Goal: Task Accomplishment & Management: Use online tool/utility

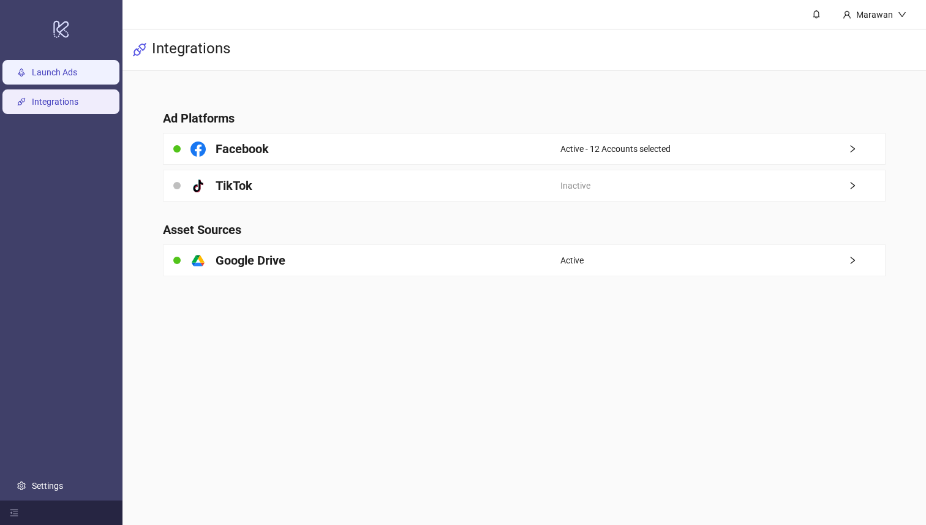
click at [61, 78] on link "Launch Ads" at bounding box center [54, 73] width 45 height 10
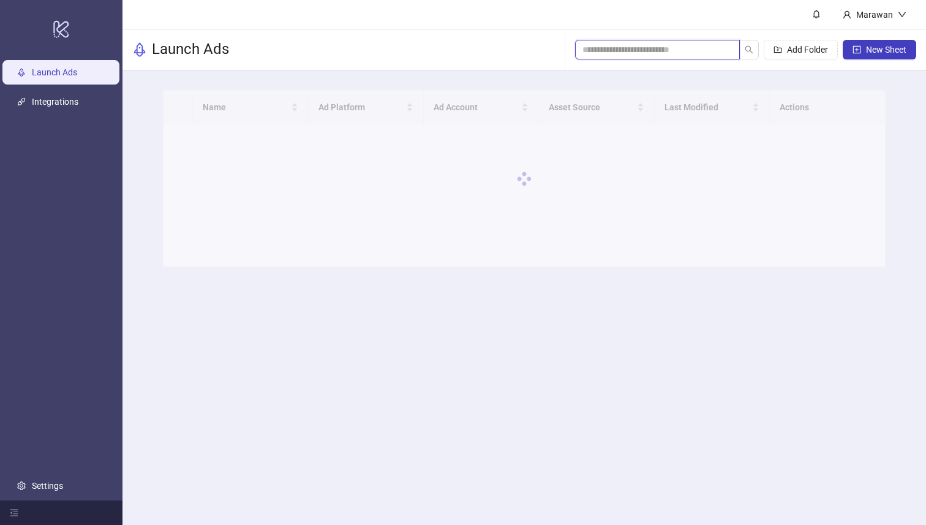
click at [693, 47] on input "search" at bounding box center [652, 49] width 140 height 13
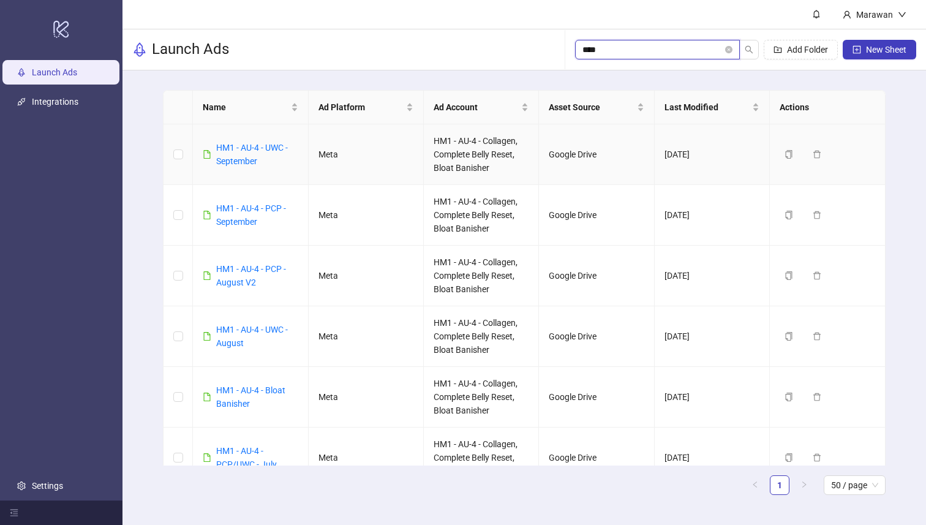
type input "****"
click at [238, 153] on div "HM1 - AU-4 - UWC - September" at bounding box center [256, 154] width 81 height 27
click at [242, 152] on link "HM1 - AU-4 - UWC - September" at bounding box center [252, 154] width 72 height 23
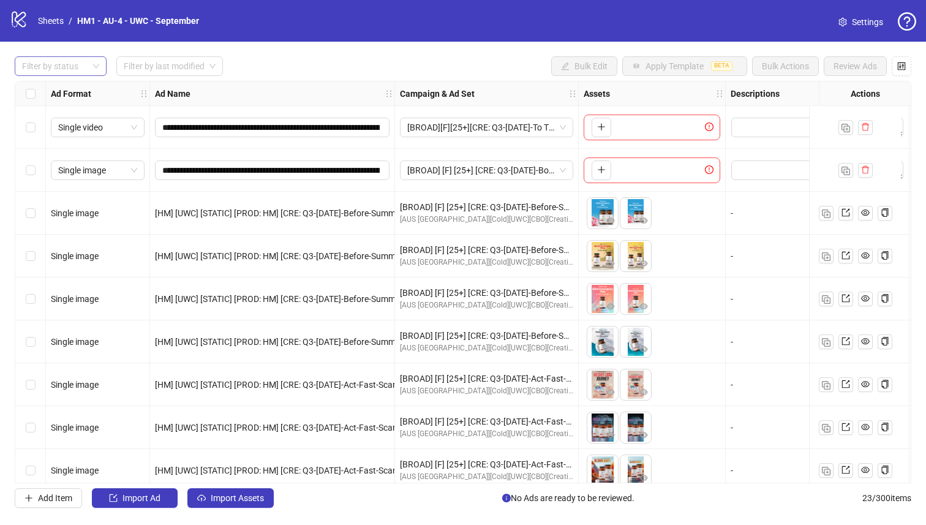
click at [65, 70] on div at bounding box center [54, 66] width 74 height 17
click at [76, 88] on div "Draft" at bounding box center [60, 90] width 72 height 13
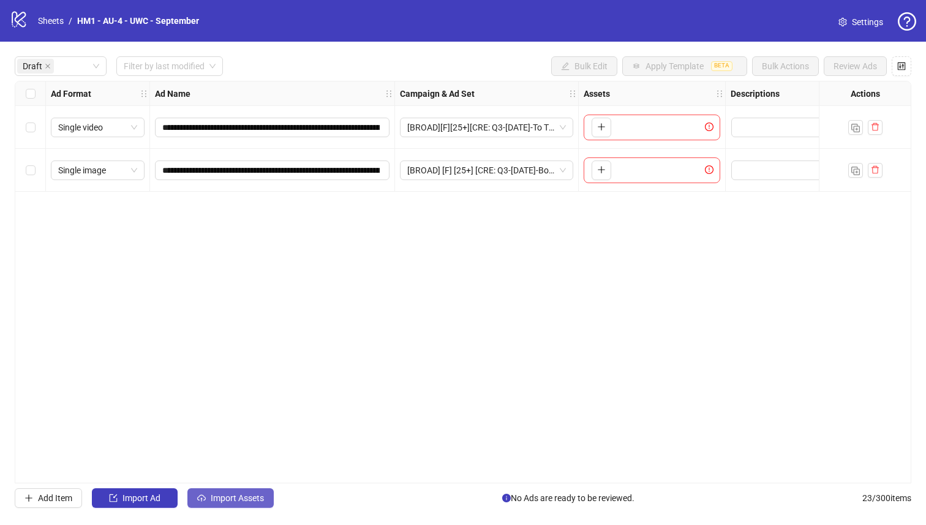
click at [242, 503] on button "Import Assets" at bounding box center [230, 498] width 86 height 20
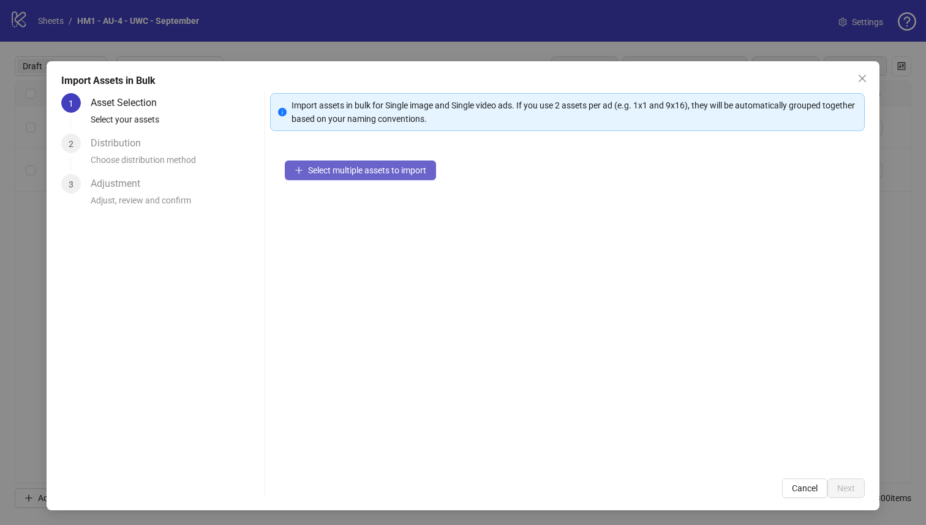
click at [337, 173] on span "Select multiple assets to import" at bounding box center [367, 170] width 118 height 10
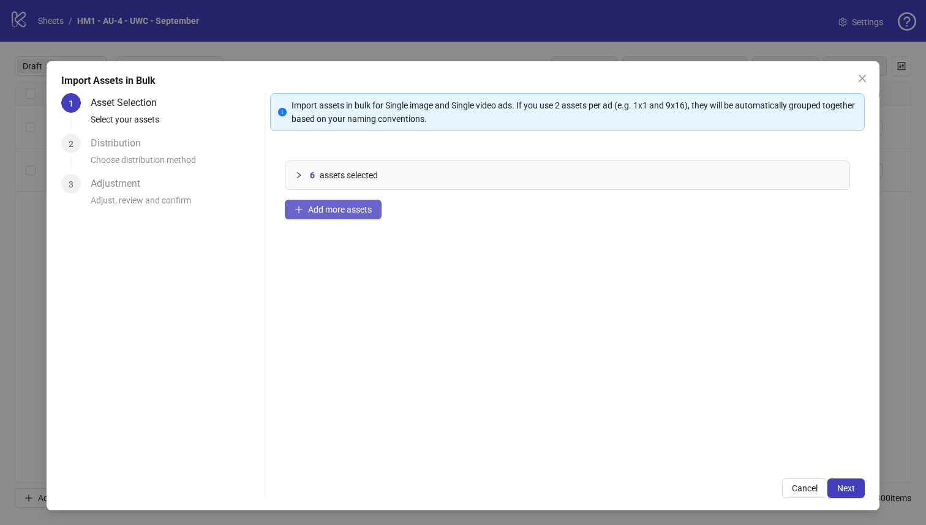
click at [358, 209] on span "Add more assets" at bounding box center [340, 209] width 64 height 10
click at [853, 489] on span "Next" at bounding box center [846, 488] width 18 height 10
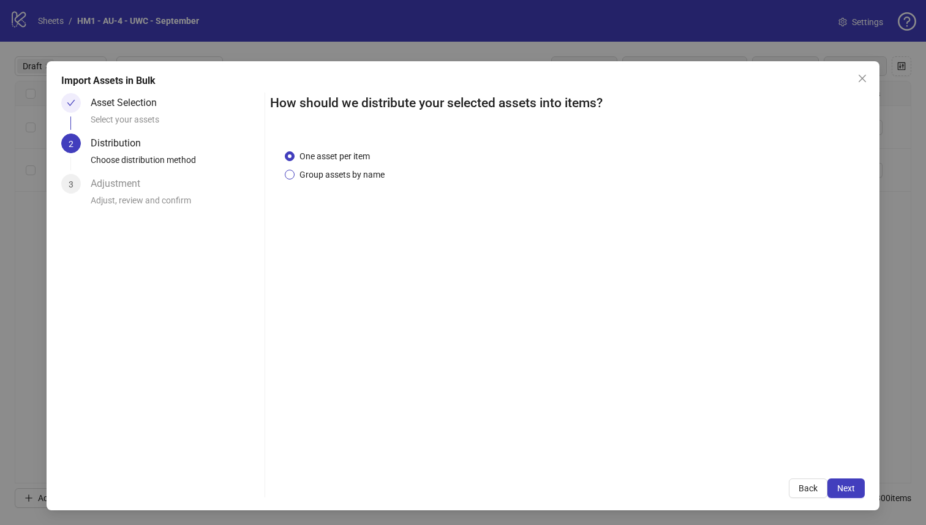
click at [365, 174] on span "Group assets by name" at bounding box center [341, 174] width 95 height 13
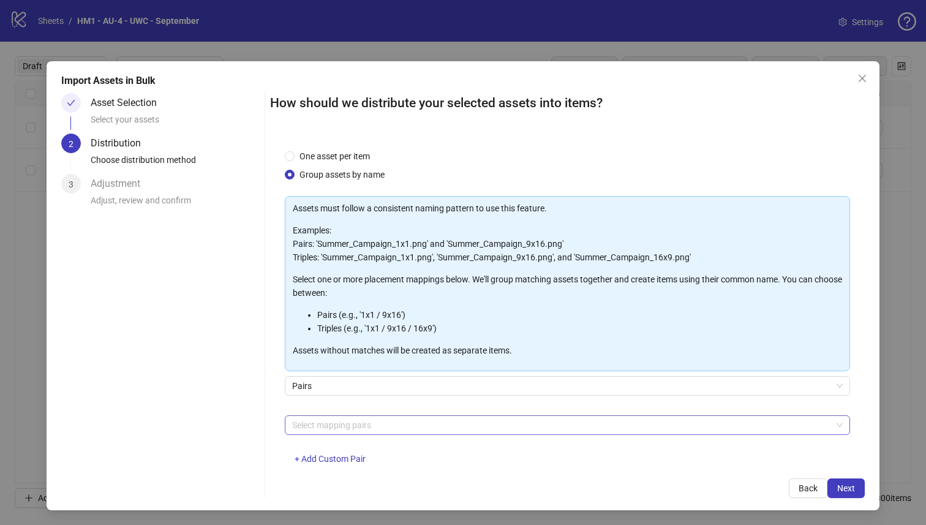
click at [391, 424] on div at bounding box center [561, 424] width 548 height 17
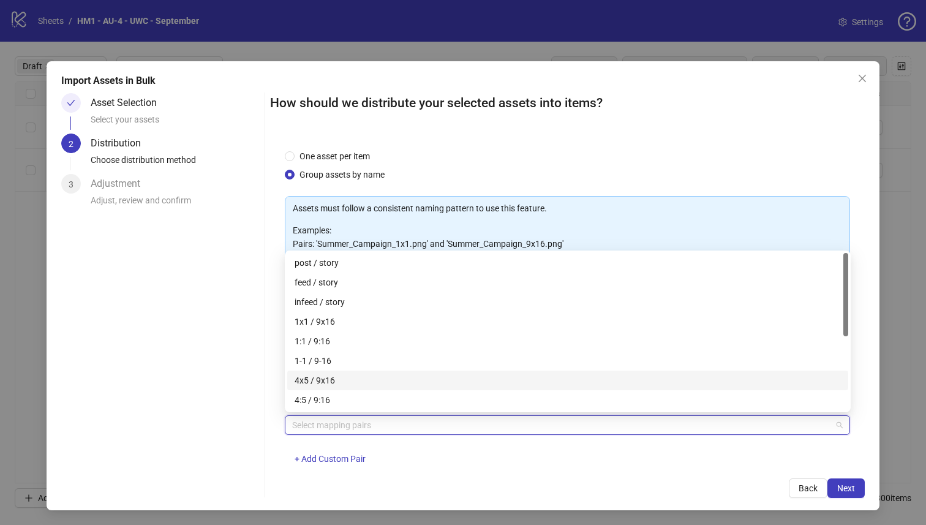
click at [387, 383] on div "4x5 / 9x16" at bounding box center [567, 379] width 546 height 13
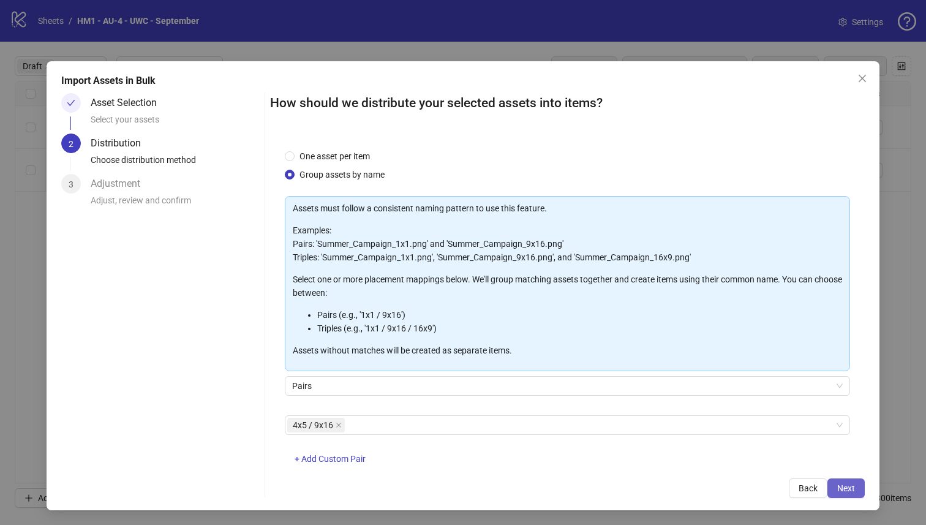
click at [848, 490] on span "Next" at bounding box center [846, 488] width 18 height 10
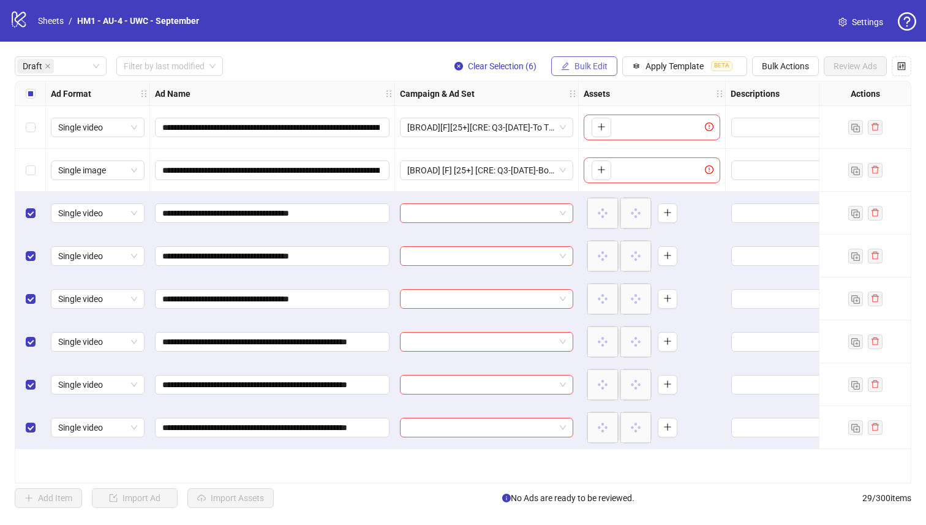
click at [599, 67] on span "Bulk Edit" at bounding box center [590, 66] width 33 height 10
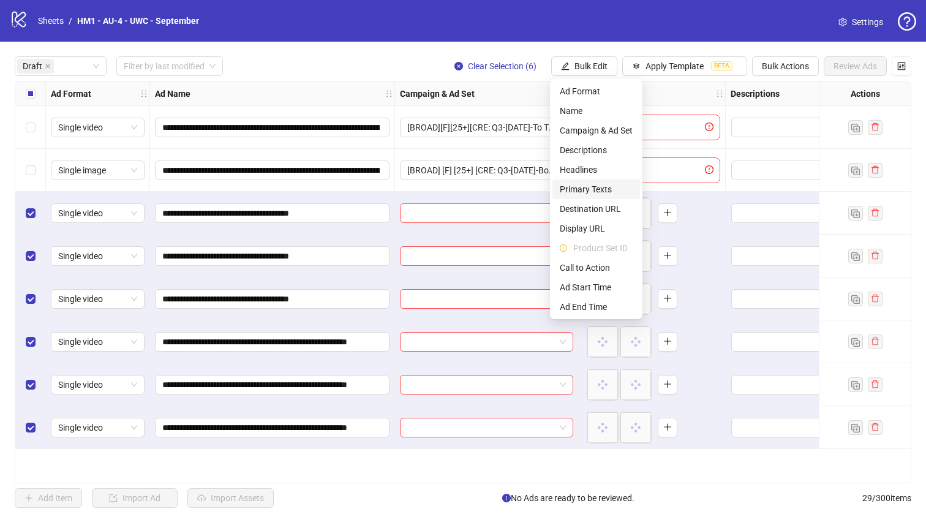
click at [600, 188] on span "Primary Texts" at bounding box center [596, 188] width 73 height 13
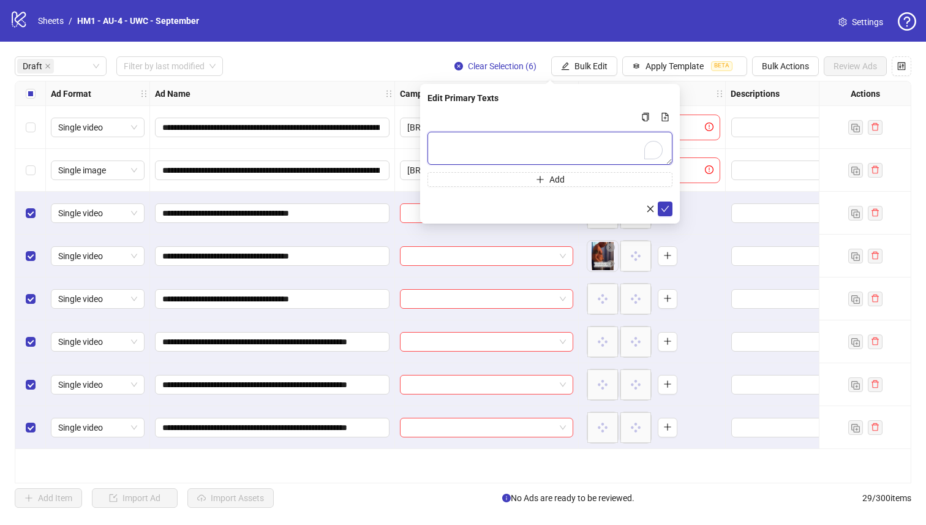
click at [545, 134] on textarea "To enrich screen reader interactions, please activate Accessibility in Grammarl…" at bounding box center [549, 148] width 245 height 33
paste textarea "**********"
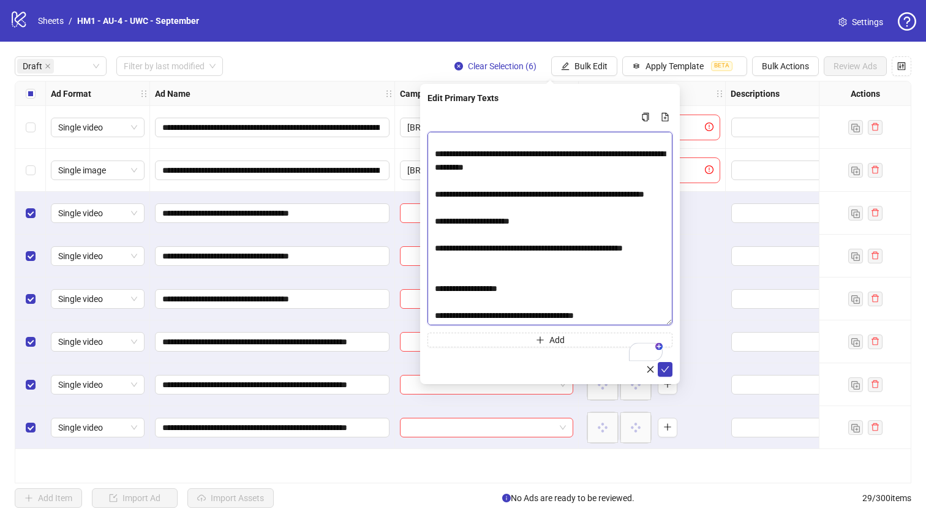
scroll to position [422, 0]
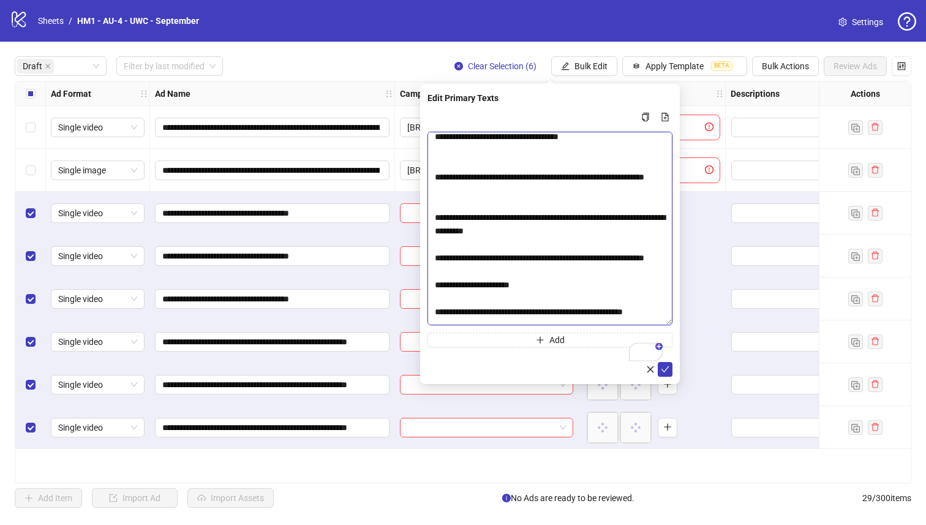
drag, startPoint x: 669, startPoint y: 162, endPoint x: 657, endPoint y: 427, distance: 265.9
click at [658, 325] on textarea "To enrich screen reader interactions, please activate Accessibility in Grammarl…" at bounding box center [549, 228] width 245 height 193
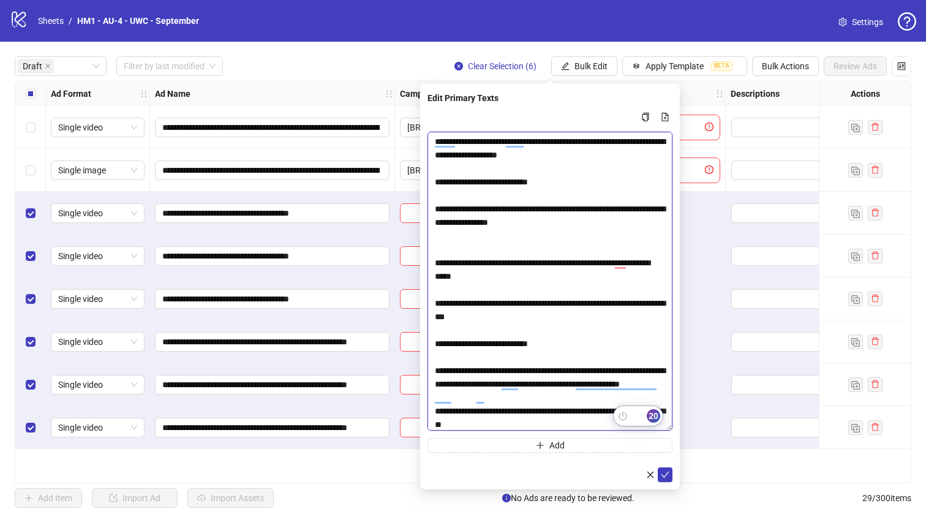
scroll to position [421, 0]
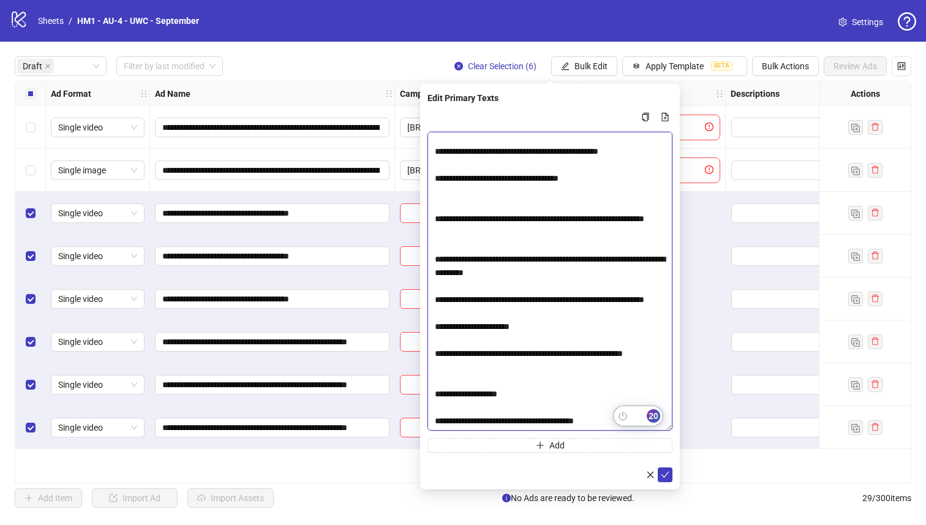
click at [496, 420] on textarea "To enrich screen reader interactions, please activate Accessibility in Grammarl…" at bounding box center [549, 281] width 245 height 299
type textarea "**********"
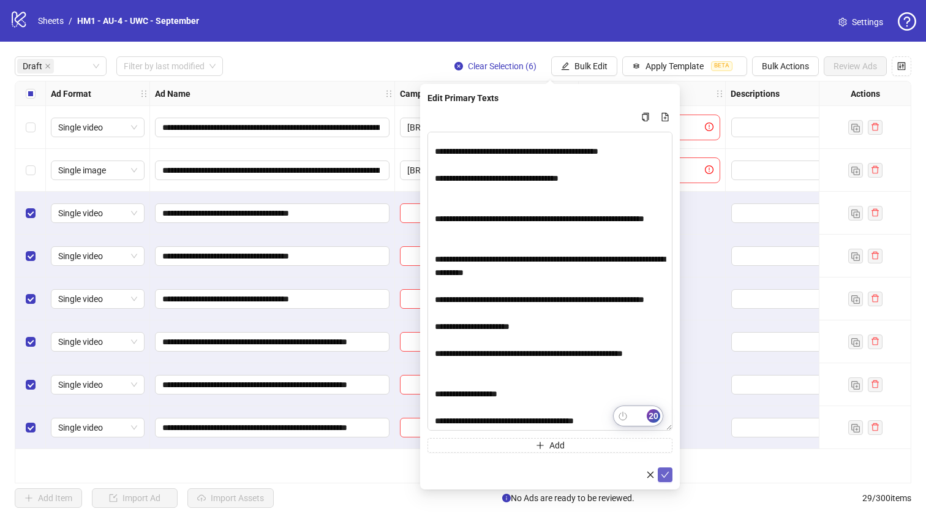
click at [671, 477] on button "submit" at bounding box center [664, 474] width 15 height 15
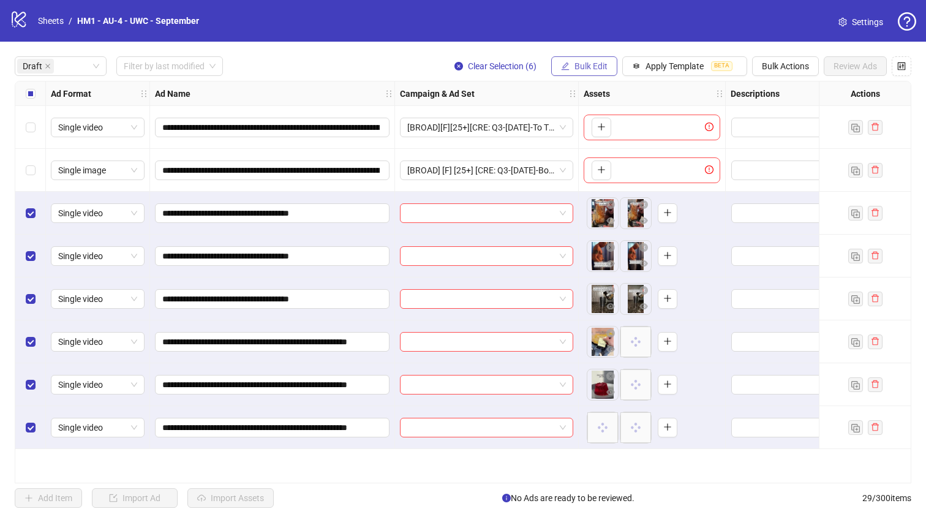
click at [582, 69] on span "Bulk Edit" at bounding box center [590, 66] width 33 height 10
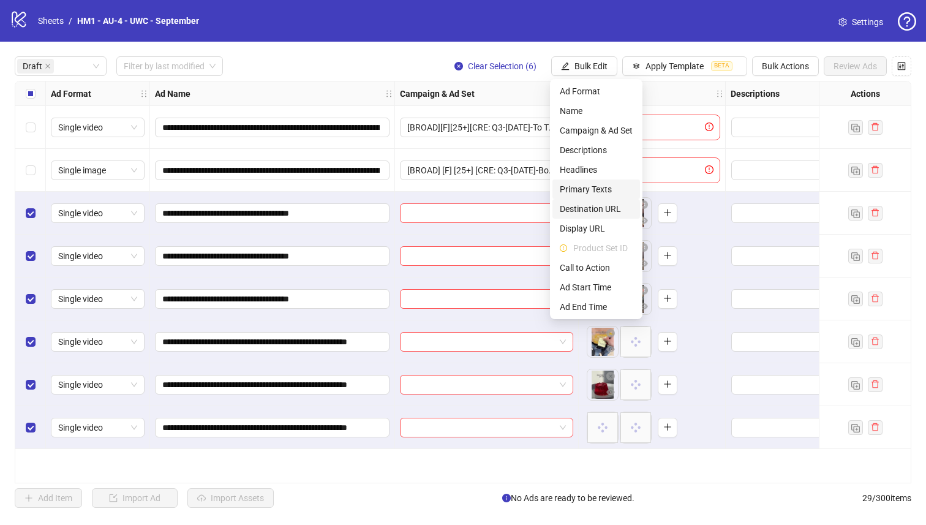
click at [608, 203] on span "Destination URL" at bounding box center [596, 208] width 73 height 13
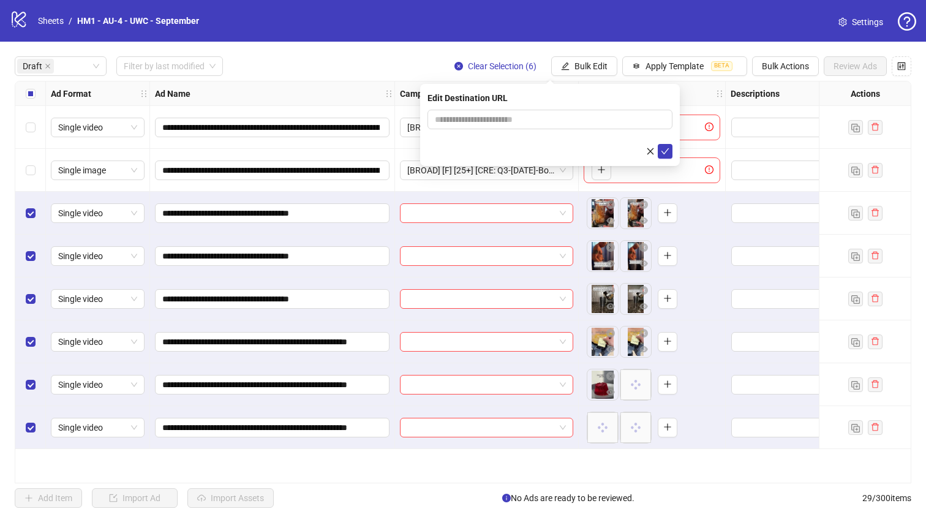
click at [585, 149] on div at bounding box center [549, 151] width 245 height 15
click at [585, 130] on form at bounding box center [549, 134] width 245 height 49
click at [585, 118] on input "text" at bounding box center [545, 119] width 220 height 13
paste input "**********"
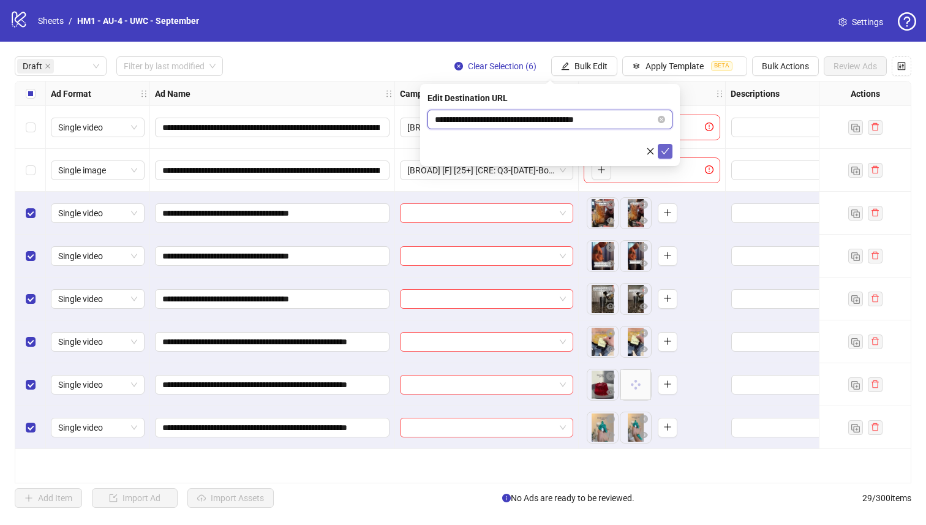
type input "**********"
click at [667, 150] on icon "check" at bounding box center [665, 151] width 9 height 9
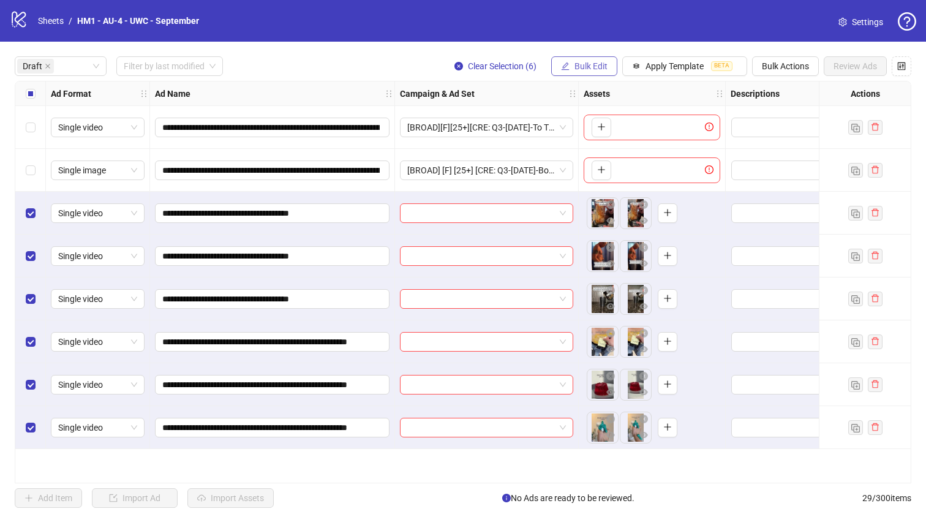
click at [574, 68] on span "Bulk Edit" at bounding box center [590, 66] width 33 height 10
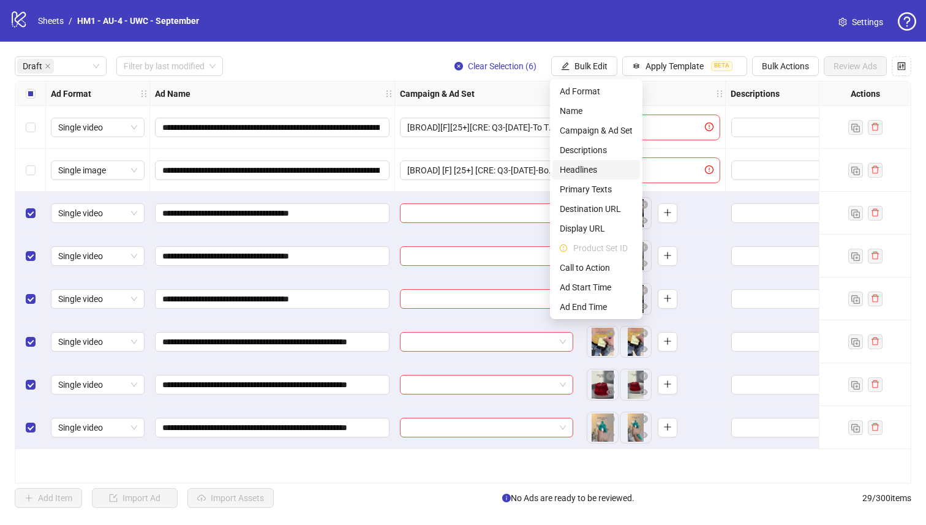
click at [585, 167] on span "Headlines" at bounding box center [596, 169] width 73 height 13
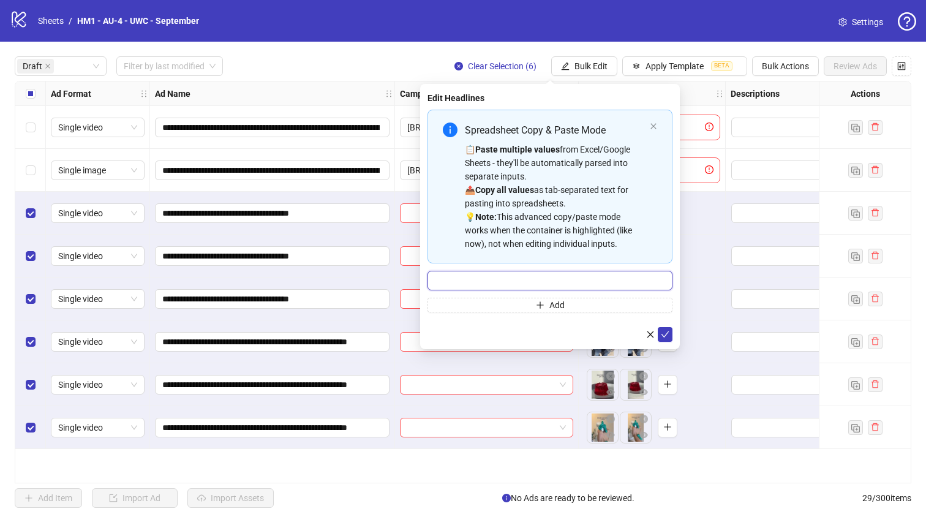
click at [586, 277] on input "Multi-input container - paste or copy values" at bounding box center [549, 281] width 245 height 20
paste input "**********"
type input "**********"
click at [667, 335] on icon "check" at bounding box center [665, 334] width 9 height 9
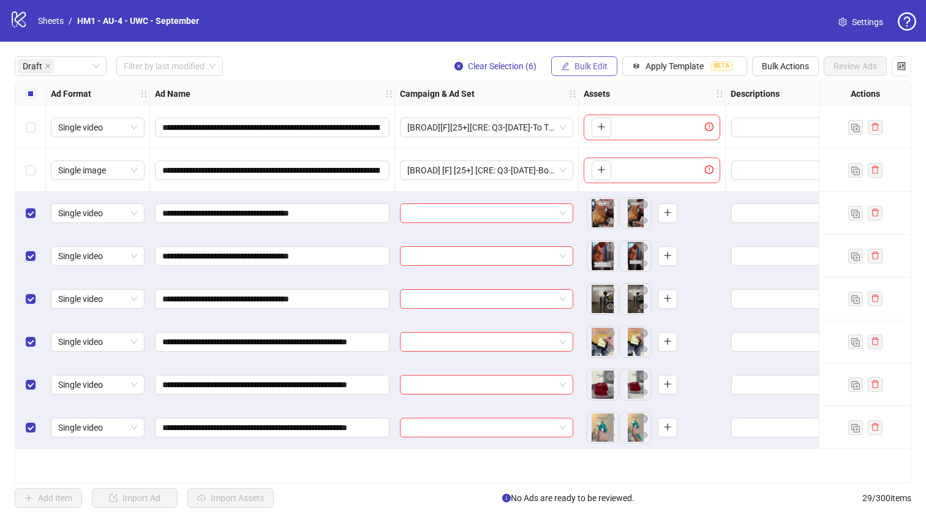
click at [588, 66] on span "Bulk Edit" at bounding box center [590, 66] width 33 height 10
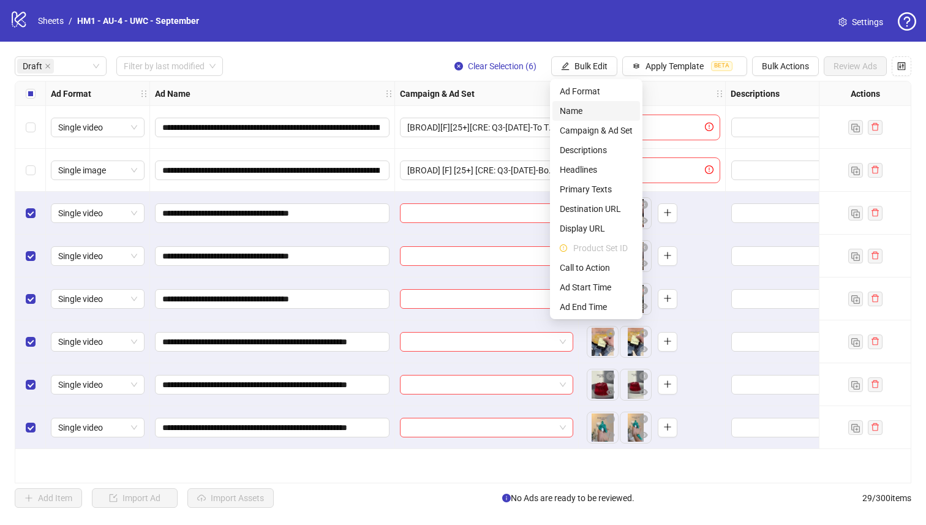
click at [581, 118] on li "Name" at bounding box center [596, 111] width 88 height 20
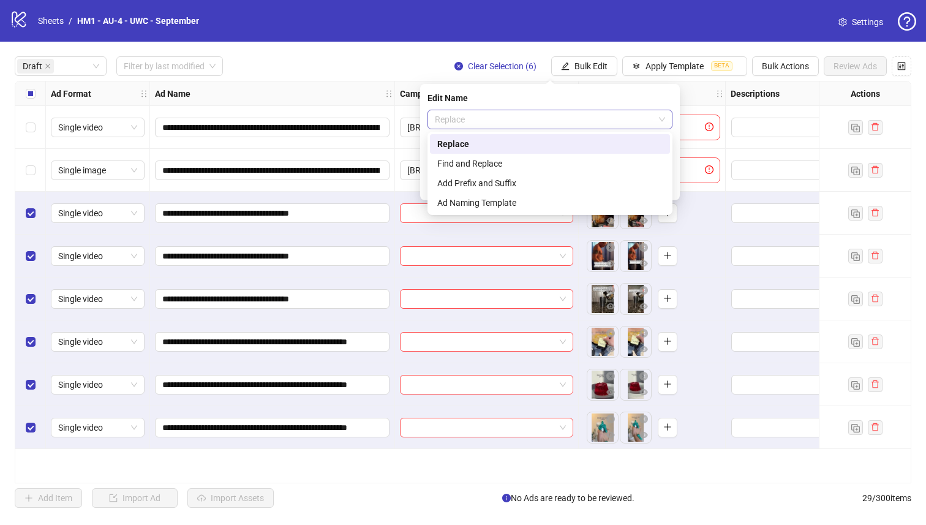
click at [552, 113] on span "Replace" at bounding box center [550, 119] width 230 height 18
click at [525, 181] on div "Add Prefix and Suffix" at bounding box center [549, 182] width 225 height 13
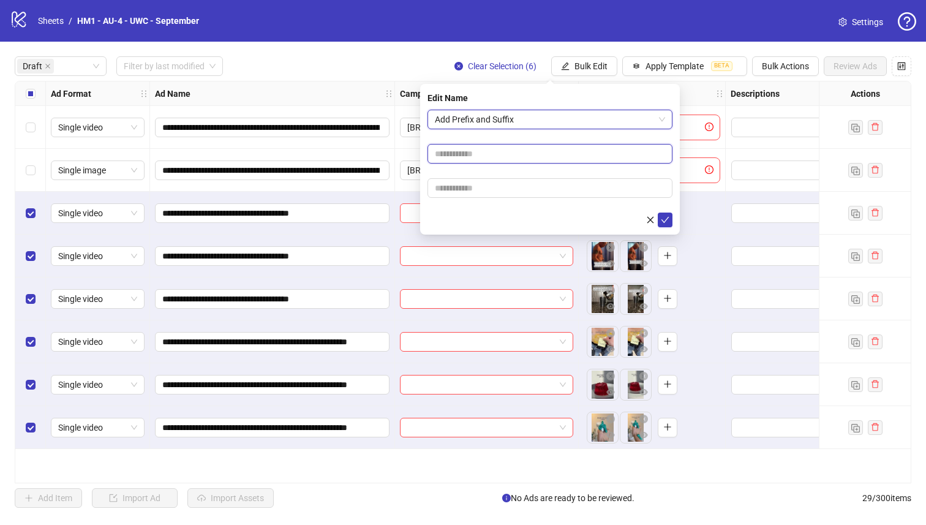
click at [521, 154] on input "text" at bounding box center [549, 154] width 245 height 20
click at [553, 156] on input "**********" at bounding box center [549, 154] width 245 height 20
click at [509, 151] on input "**********" at bounding box center [549, 154] width 245 height 20
click at [490, 152] on input "**********" at bounding box center [549, 154] width 245 height 20
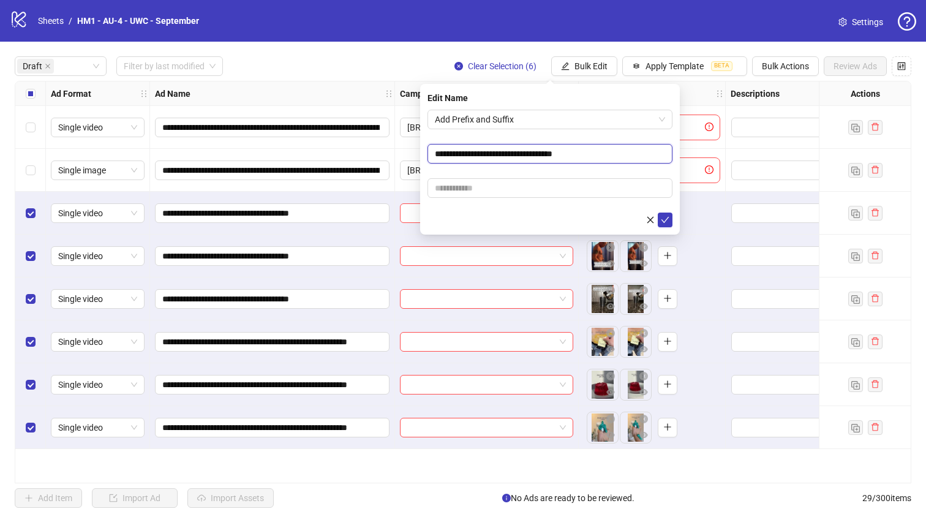
click at [453, 151] on input "**********" at bounding box center [549, 154] width 245 height 20
type input "**********"
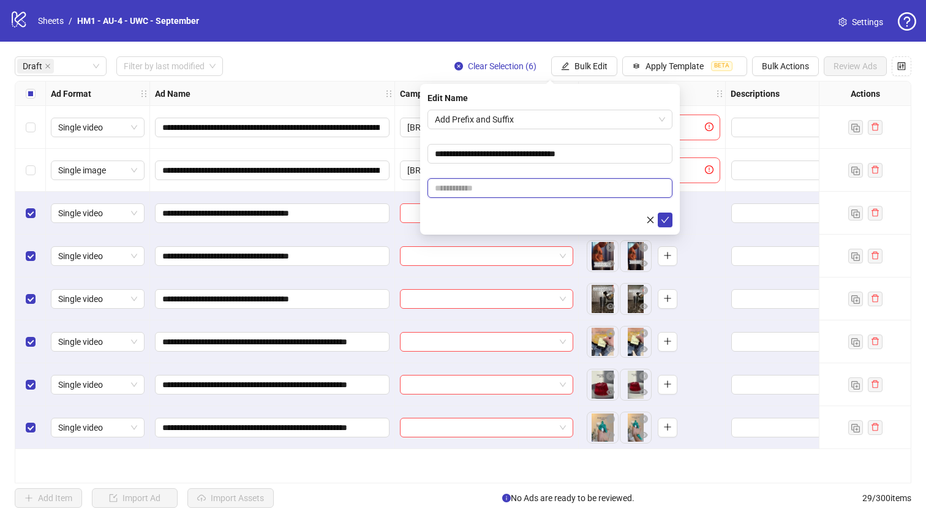
click at [484, 192] on input "text" at bounding box center [549, 188] width 245 height 20
paste input "**********"
click at [544, 178] on input "**********" at bounding box center [549, 188] width 245 height 20
click at [601, 187] on input "**********" at bounding box center [549, 188] width 245 height 20
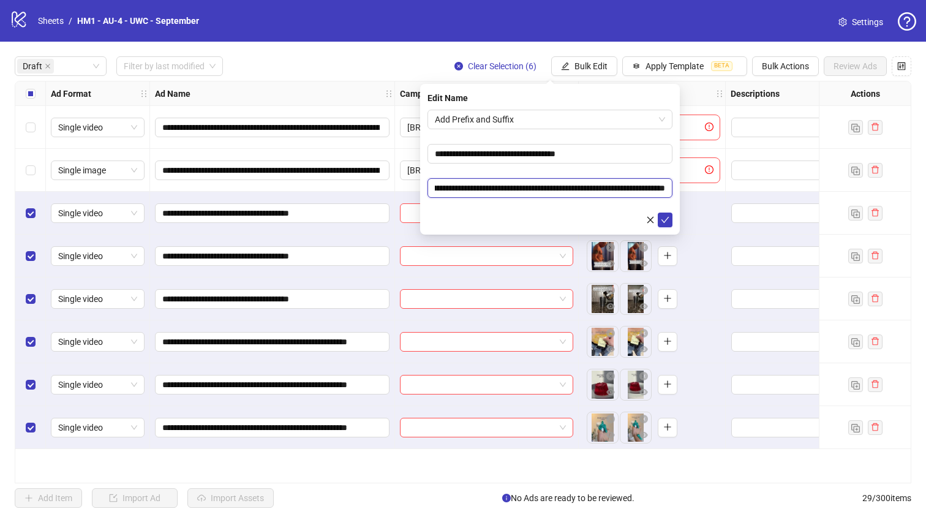
click at [578, 186] on input "**********" at bounding box center [549, 188] width 245 height 20
type input "**********"
click at [667, 220] on icon "check" at bounding box center [665, 219] width 9 height 9
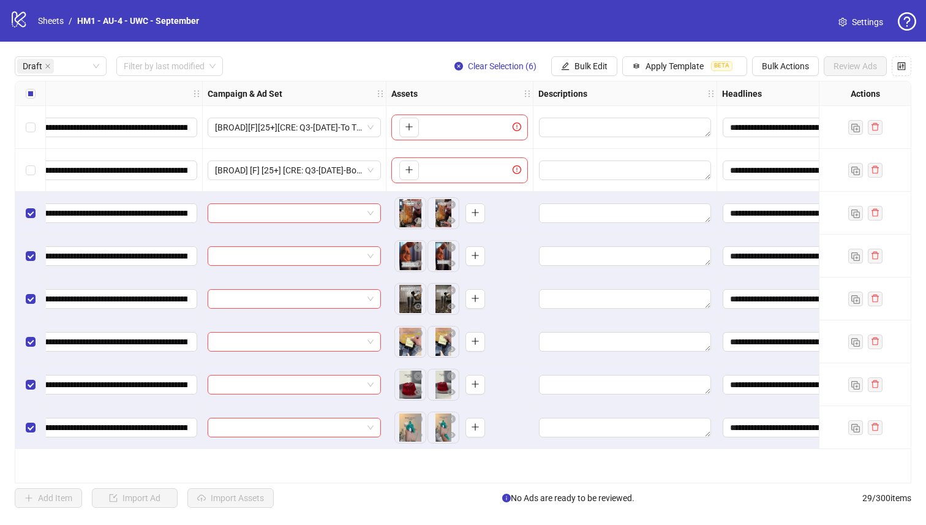
scroll to position [0, 174]
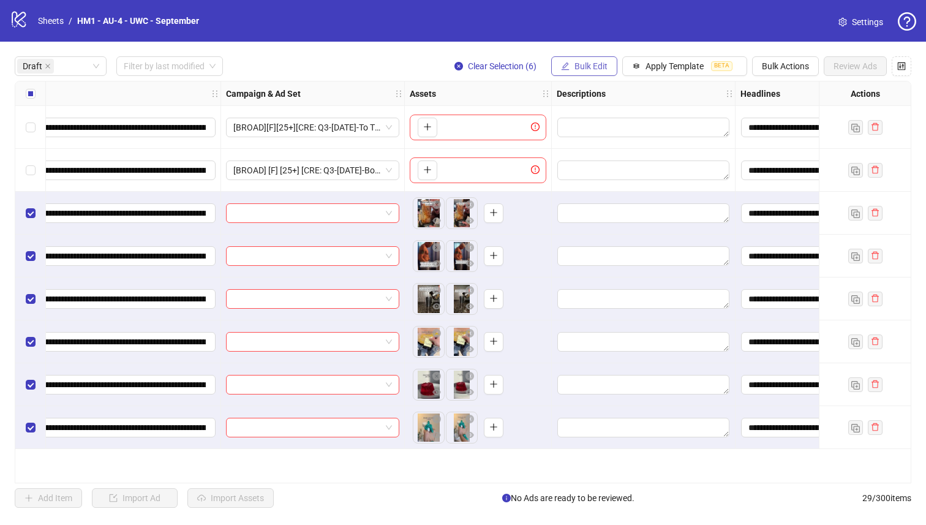
click at [585, 67] on span "Bulk Edit" at bounding box center [590, 66] width 33 height 10
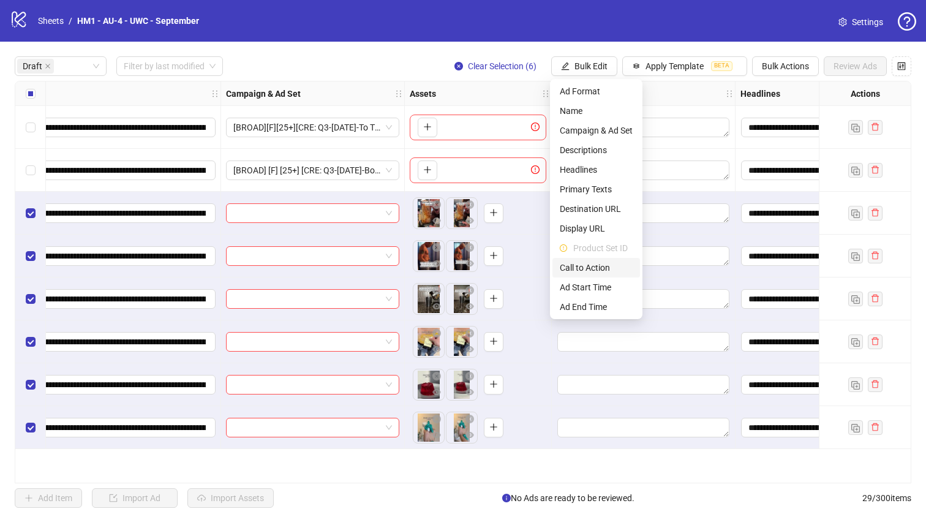
click at [608, 269] on span "Call to Action" at bounding box center [596, 267] width 73 height 13
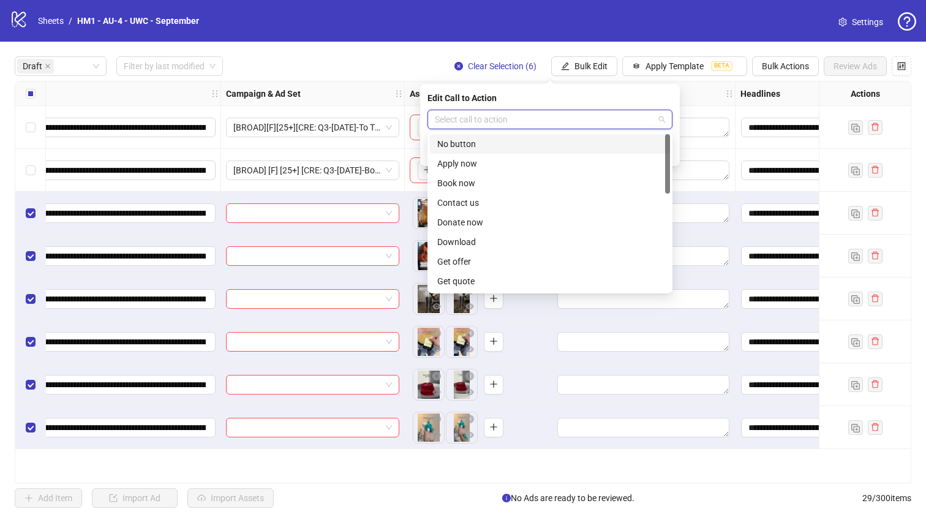
click at [590, 121] on input "search" at bounding box center [544, 119] width 219 height 18
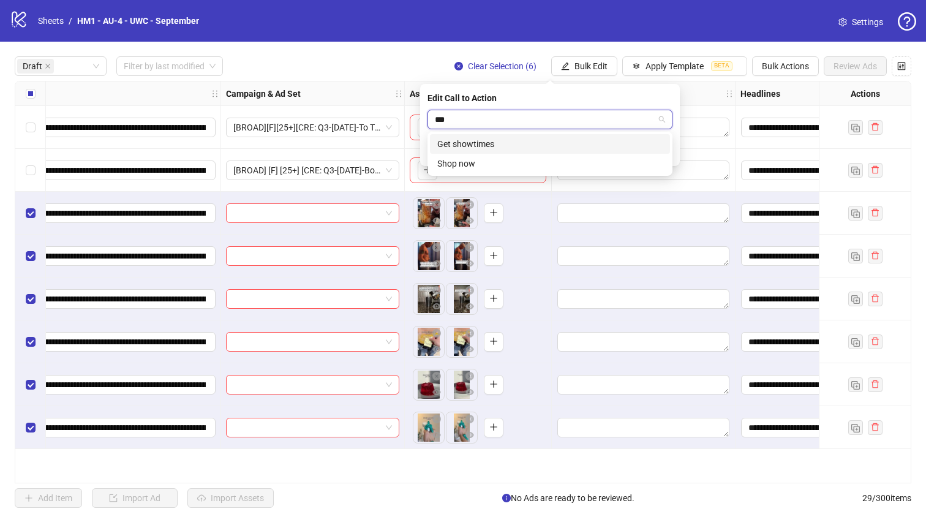
type input "****"
click at [608, 144] on div "Shop now" at bounding box center [549, 143] width 225 height 13
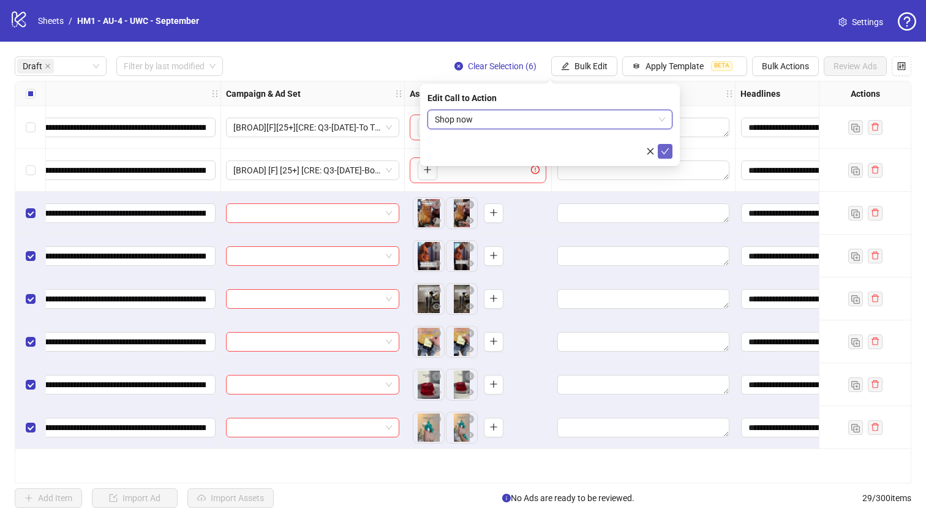
click at [670, 151] on button "submit" at bounding box center [664, 151] width 15 height 15
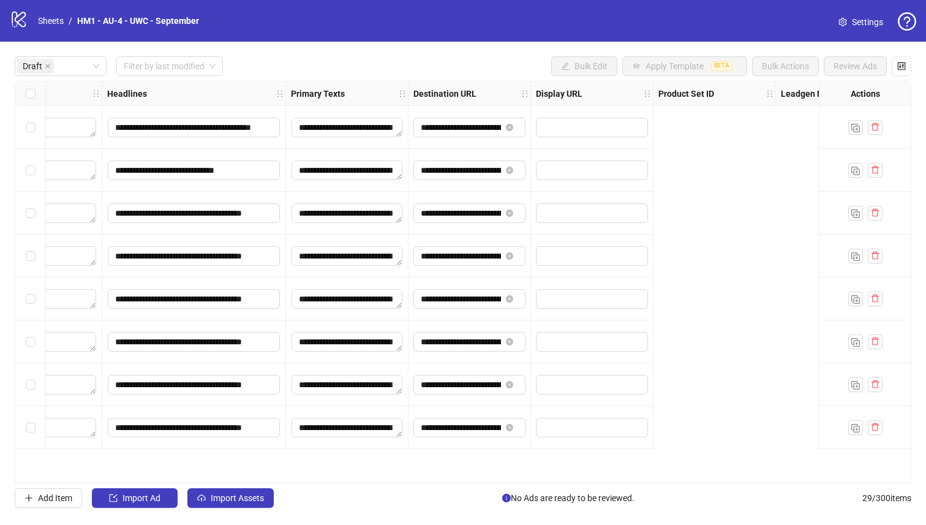
scroll to position [0, 0]
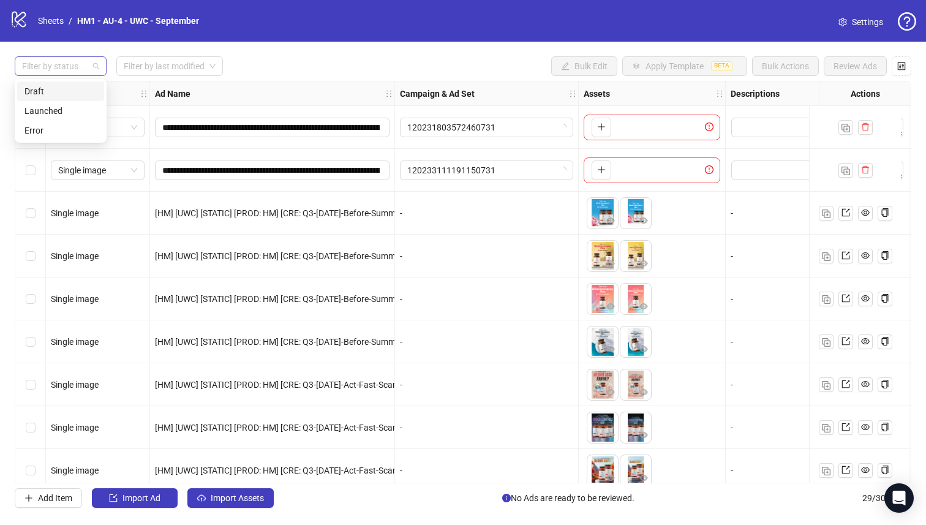
click at [84, 67] on div at bounding box center [54, 66] width 74 height 17
click at [80, 89] on div "Draft" at bounding box center [60, 90] width 72 height 13
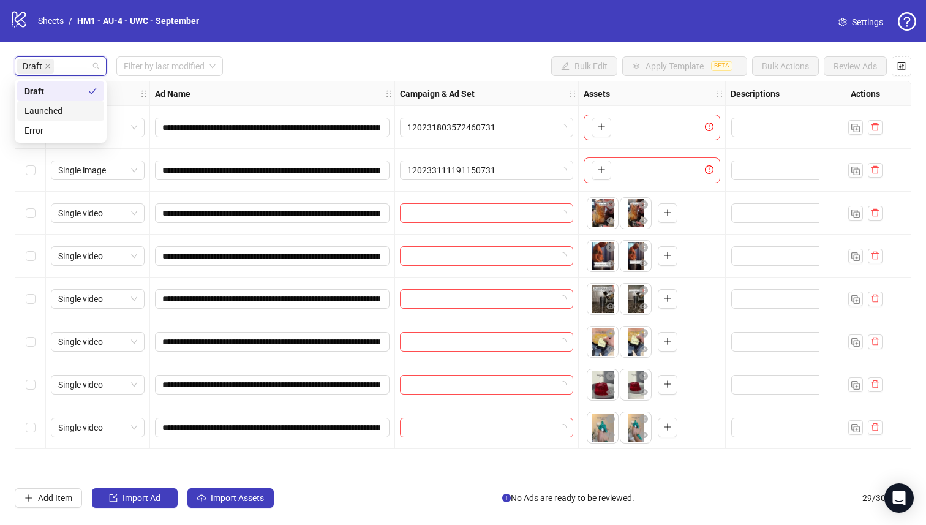
click at [24, 298] on div "Select row 5" at bounding box center [30, 298] width 31 height 43
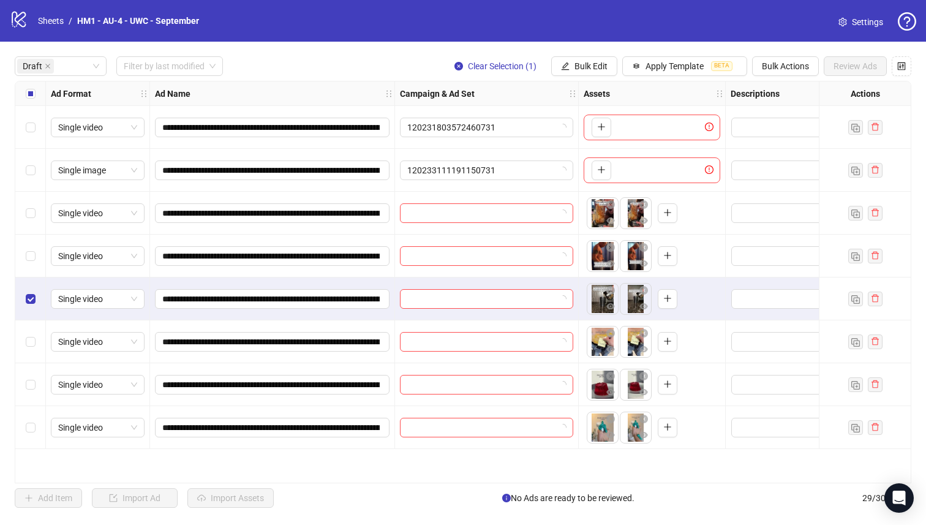
click at [33, 242] on div "Select row 4" at bounding box center [30, 255] width 31 height 43
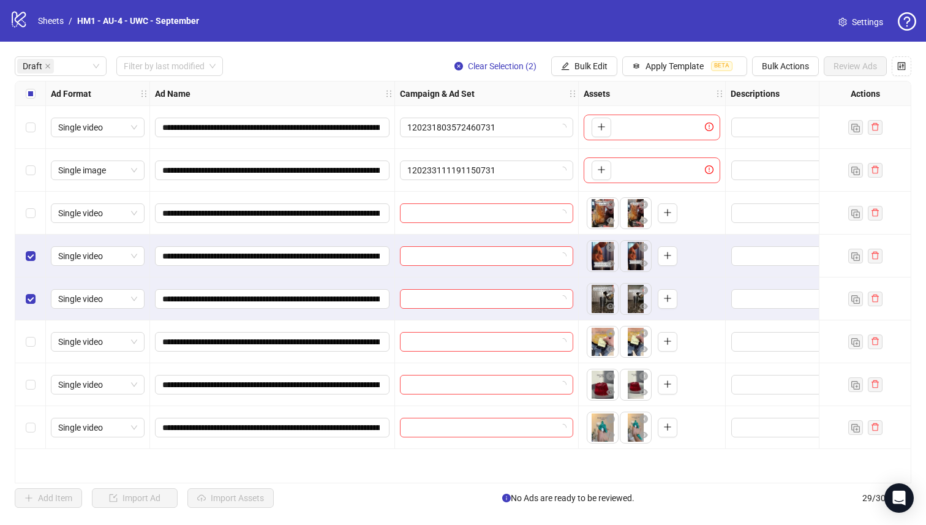
click at [32, 189] on div "Select row 2" at bounding box center [30, 170] width 31 height 43
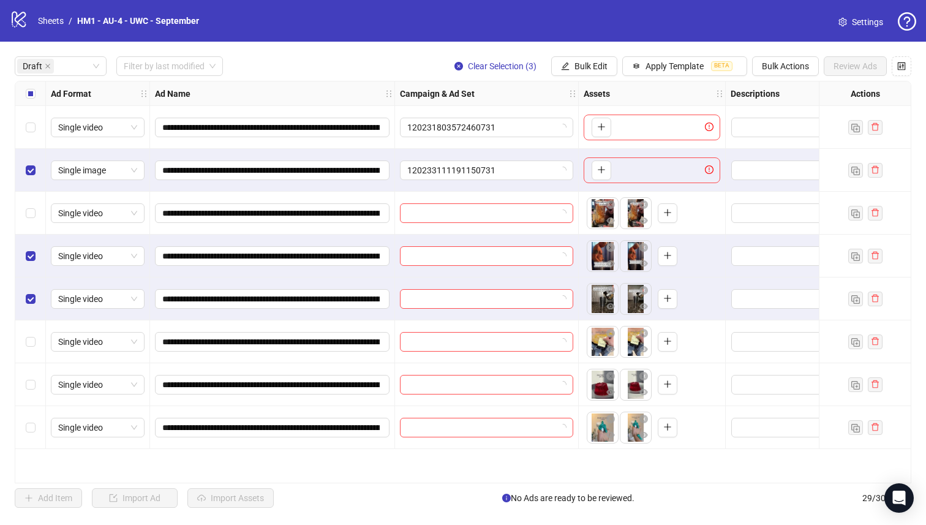
click at [28, 179] on div "Select row 2" at bounding box center [30, 170] width 31 height 43
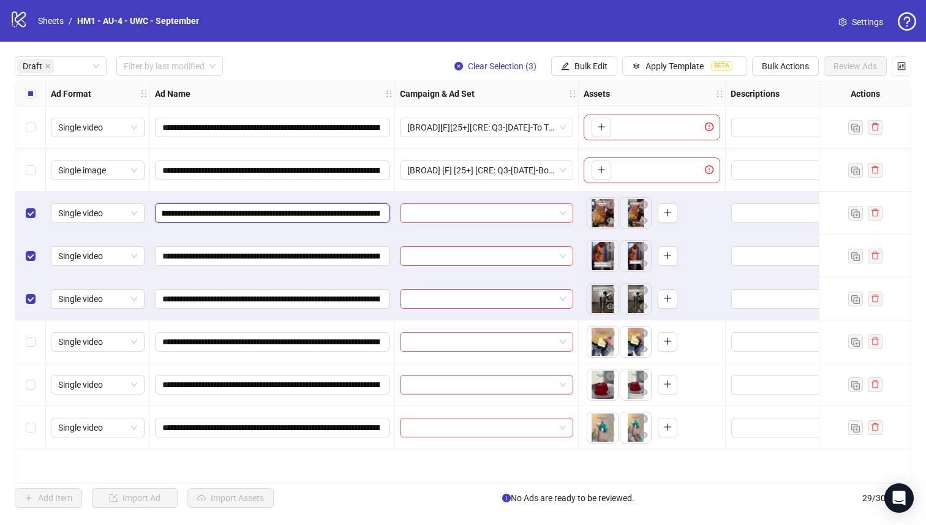
scroll to position [0, 157]
drag, startPoint x: 312, startPoint y: 215, endPoint x: 313, endPoint y: 209, distance: 6.2
click at [313, 209] on input "**********" at bounding box center [270, 212] width 217 height 13
click at [558, 69] on button "Bulk Edit" at bounding box center [584, 66] width 66 height 20
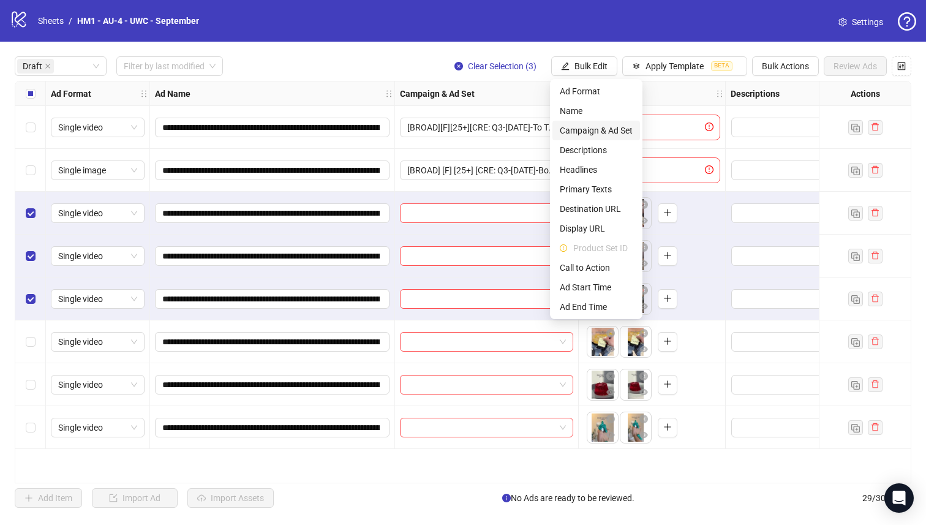
click at [590, 126] on span "Campaign & Ad Set" at bounding box center [596, 130] width 73 height 13
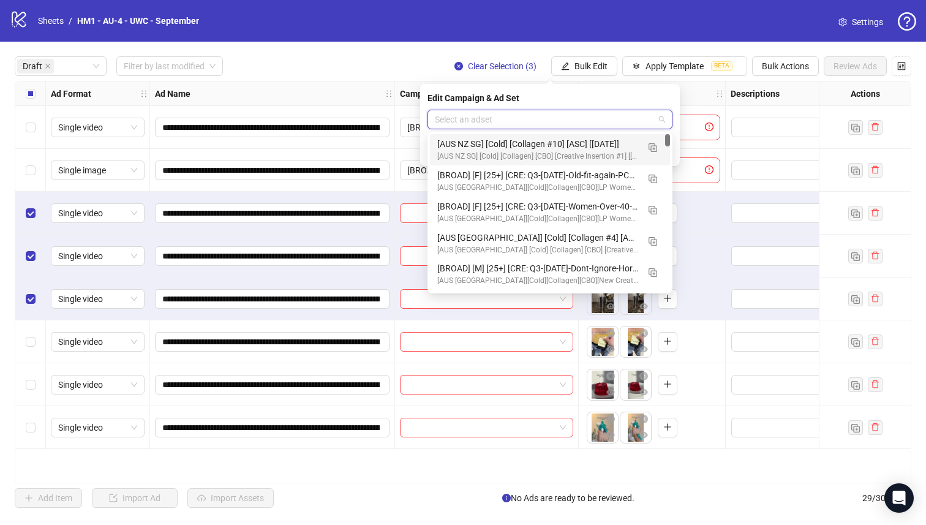
click at [580, 112] on input "search" at bounding box center [544, 119] width 219 height 18
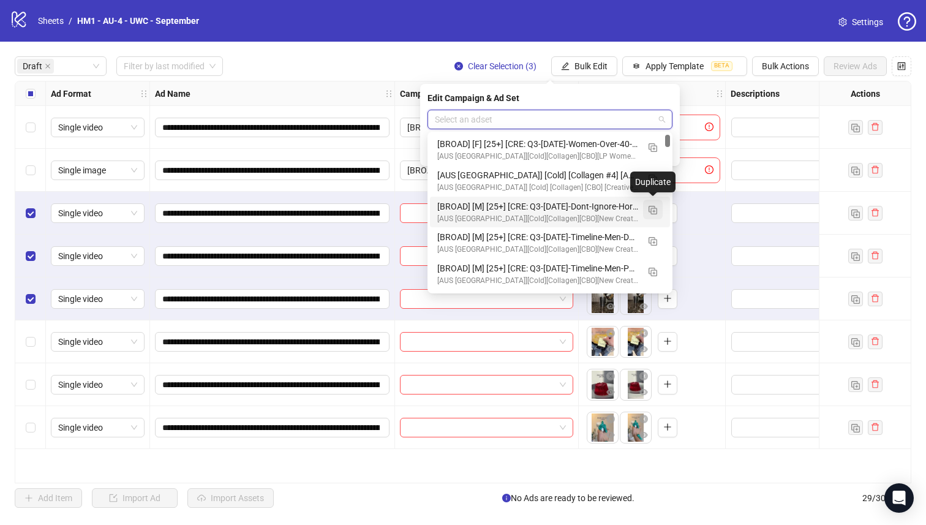
click at [651, 207] on img "button" at bounding box center [652, 210] width 9 height 9
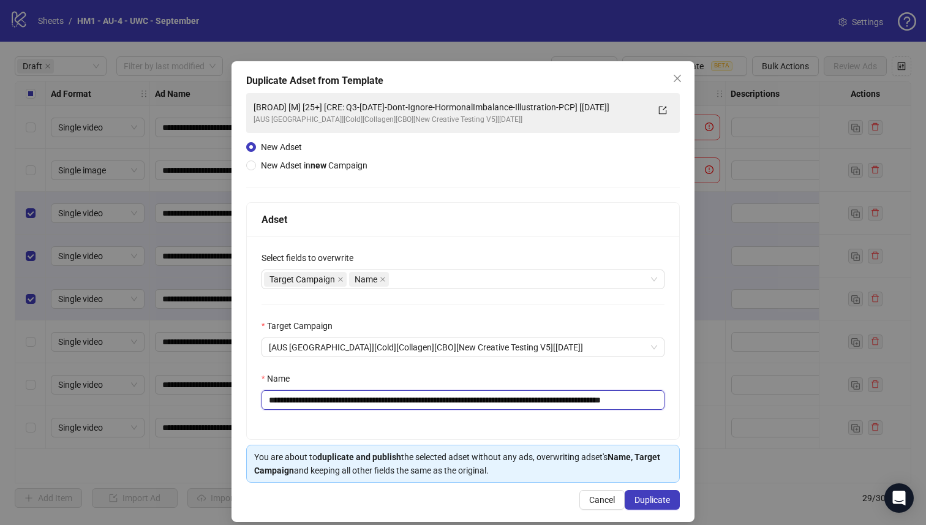
drag, startPoint x: 611, startPoint y: 401, endPoint x: 362, endPoint y: 403, distance: 249.2
click at [362, 403] on input "**********" at bounding box center [462, 400] width 403 height 20
paste input "text"
type input "**********"
click at [642, 498] on span "Duplicate" at bounding box center [652, 500] width 36 height 10
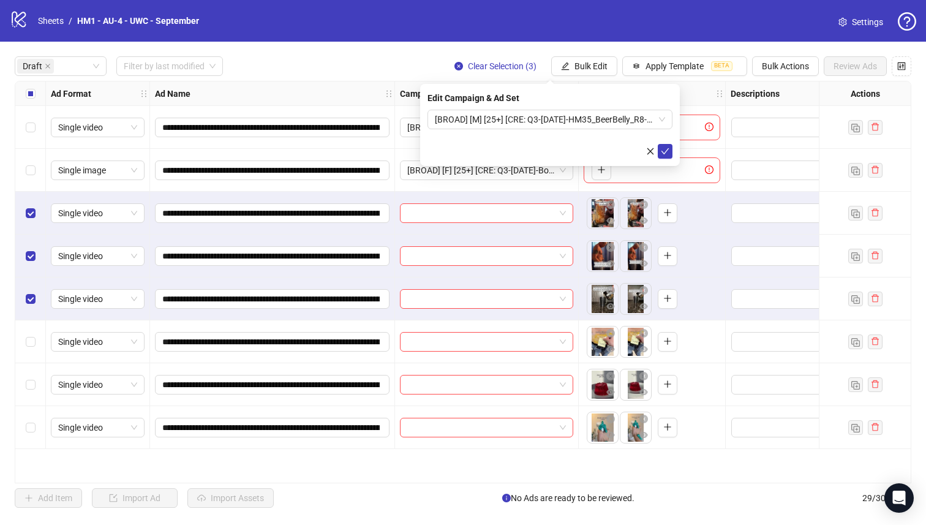
click at [582, 108] on div "Edit Campaign & Ad Set [BROAD] [M] [25+] [CRE: Q3-09-SEP-2025-HM35_BeerBelly_R8…" at bounding box center [550, 125] width 260 height 82
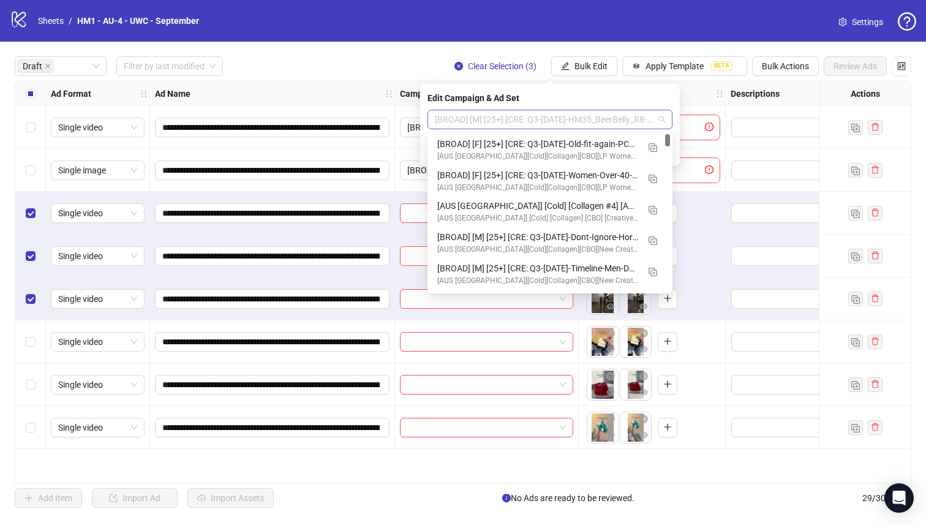
click at [583, 120] on span "[BROAD] [M] [25+] [CRE: Q3-09-SEP-2025-HM35_BeerBelly_R8-PCP] [20 Sept 2025]" at bounding box center [550, 119] width 230 height 18
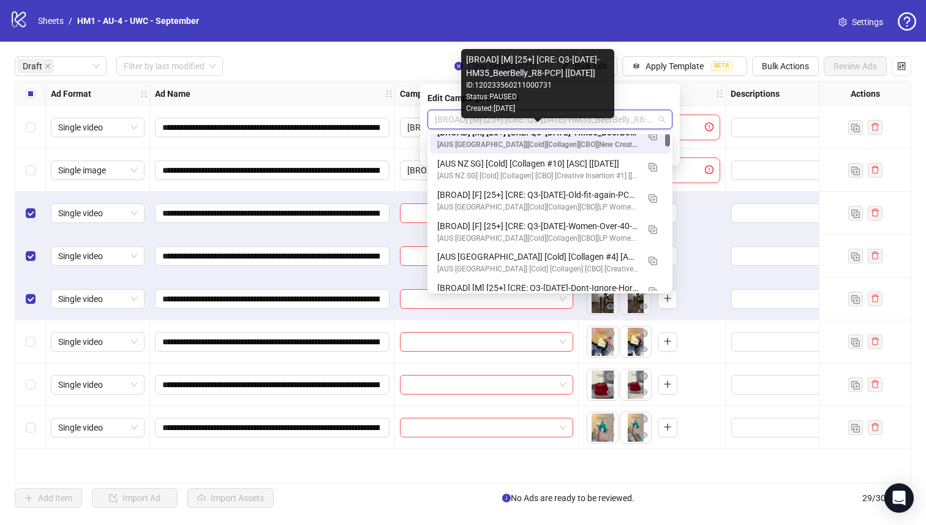
click at [588, 141] on div "[AUS NZ][Cold][Collagen][CBO][New Creative Testing V5][13 August 2025]" at bounding box center [537, 145] width 201 height 12
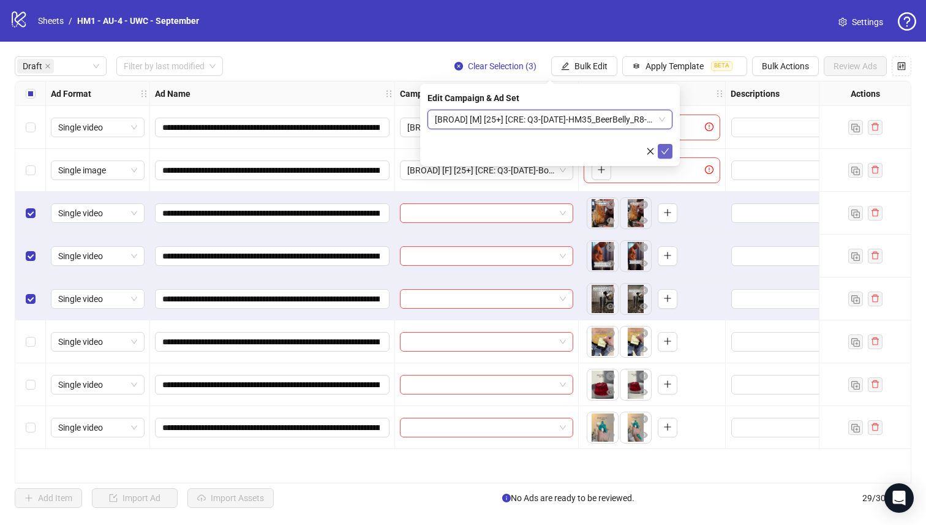
click at [665, 152] on icon "check" at bounding box center [665, 151] width 9 height 9
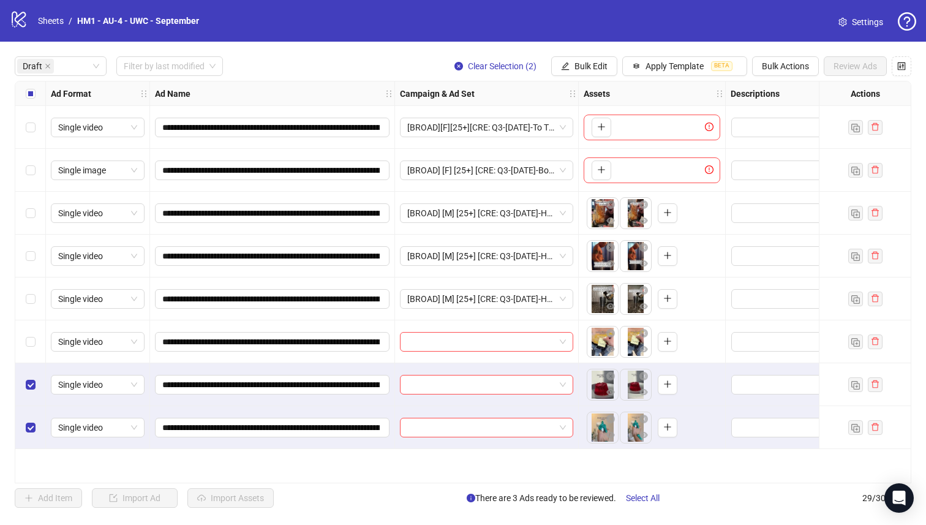
click at [35, 329] on div "Select row 6" at bounding box center [30, 341] width 31 height 43
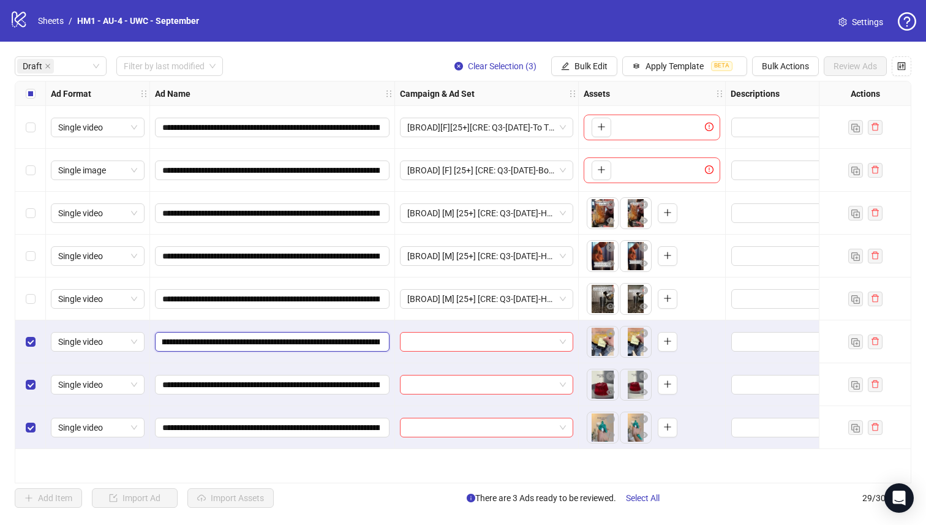
scroll to position [0, 200]
drag, startPoint x: 312, startPoint y: 344, endPoint x: 323, endPoint y: 339, distance: 11.8
click at [323, 339] on input "**********" at bounding box center [270, 341] width 217 height 13
click at [572, 73] on button "Bulk Edit" at bounding box center [584, 66] width 66 height 20
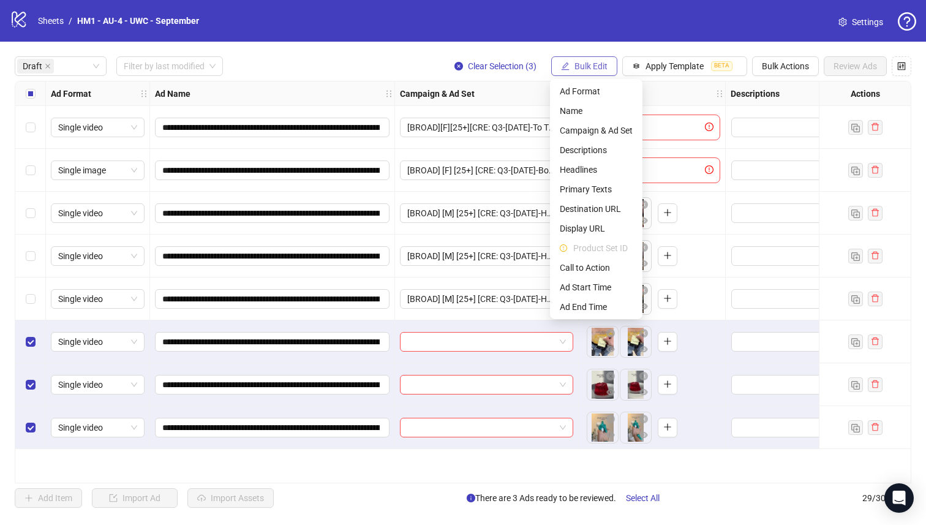
click at [575, 63] on span "Bulk Edit" at bounding box center [590, 66] width 33 height 10
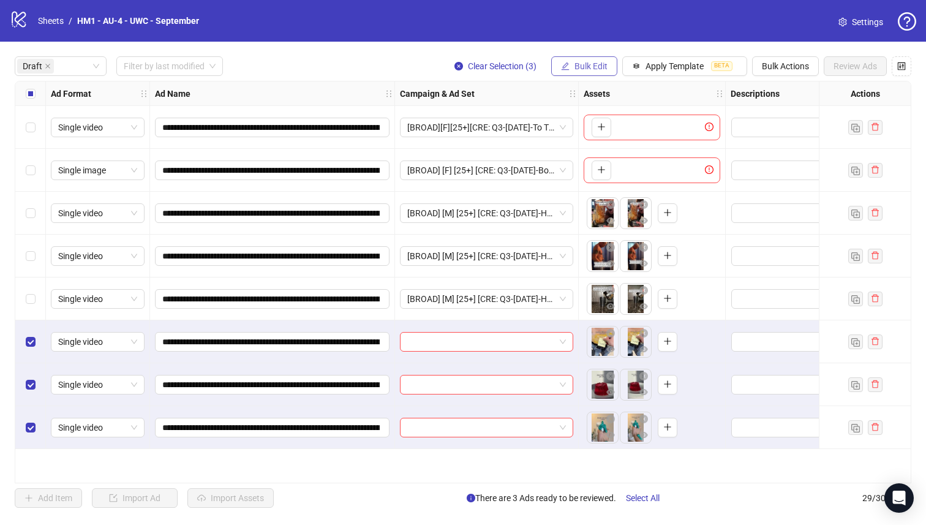
click at [575, 63] on span "Bulk Edit" at bounding box center [590, 66] width 33 height 10
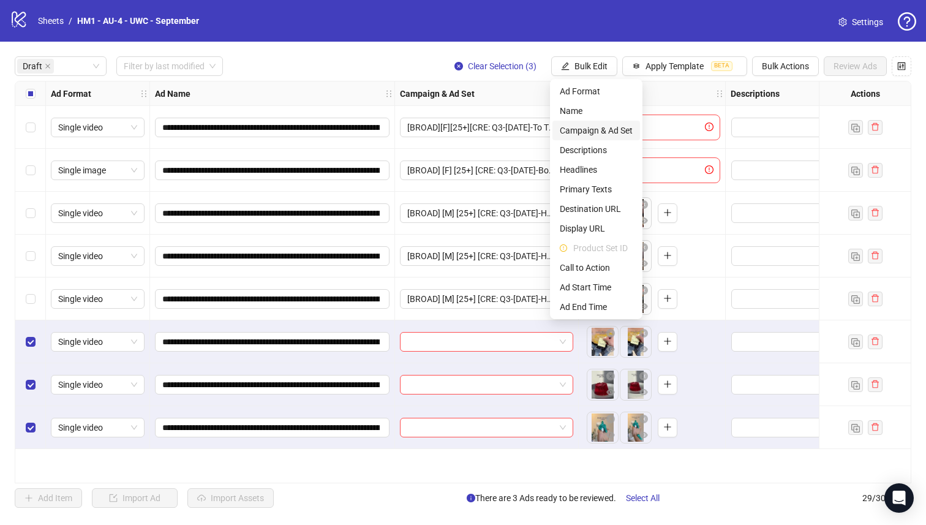
click at [607, 127] on span "Campaign & Ad Set" at bounding box center [596, 130] width 73 height 13
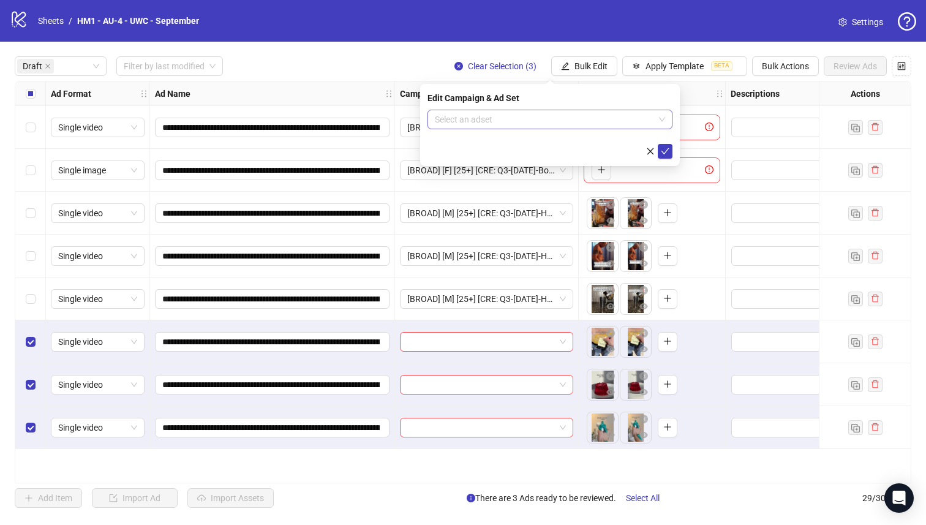
click at [586, 121] on input "search" at bounding box center [544, 119] width 219 height 18
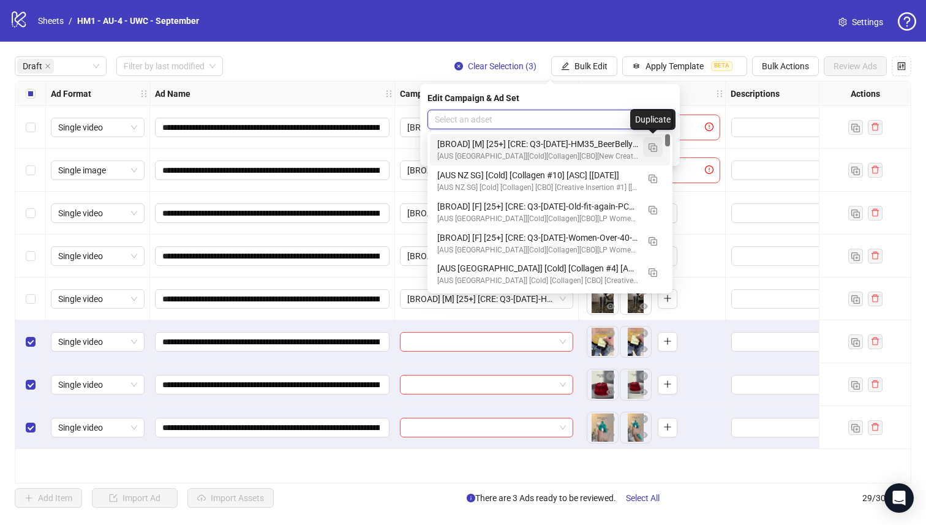
click at [651, 150] on img "button" at bounding box center [652, 147] width 9 height 9
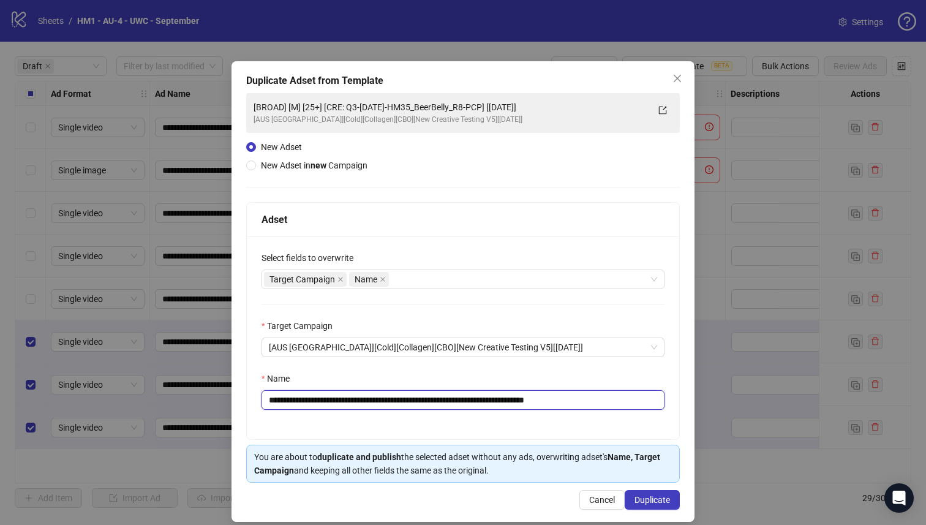
drag, startPoint x: 518, startPoint y: 398, endPoint x: 363, endPoint y: 399, distance: 154.9
click at [363, 399] on input "**********" at bounding box center [462, 400] width 403 height 20
paste input "**********"
type input "**********"
click at [648, 490] on button "Duplicate" at bounding box center [651, 500] width 55 height 20
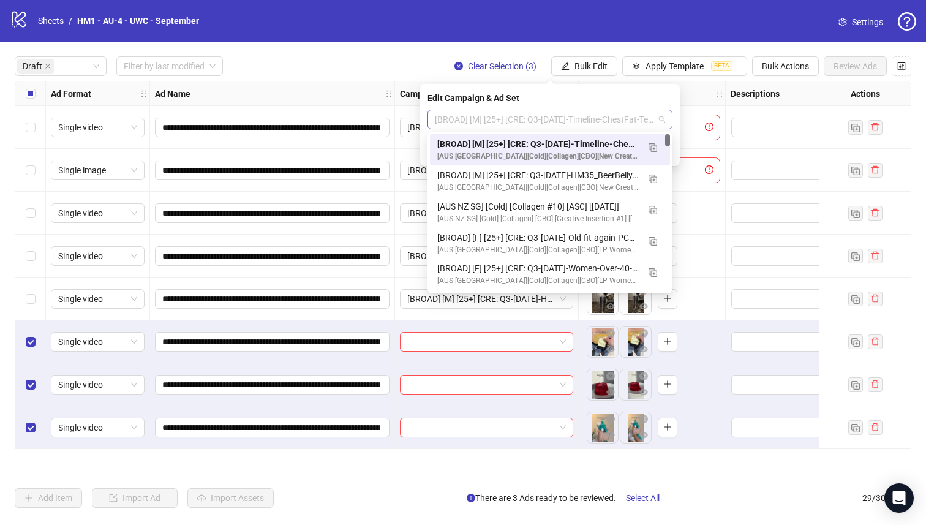
click at [586, 119] on span "[BROAD] [M] [25+] [CRE: Q3-09-SEP-2025-Timeline-ChestFat-Testimonial-VO-PCP] [2…" at bounding box center [550, 119] width 230 height 18
click at [588, 137] on div "[BROAD] [M] [25+] [CRE: Q3-09-SEP-2025-Timeline-ChestFat-Testimonial-VO-PCP] [2…" at bounding box center [537, 143] width 201 height 13
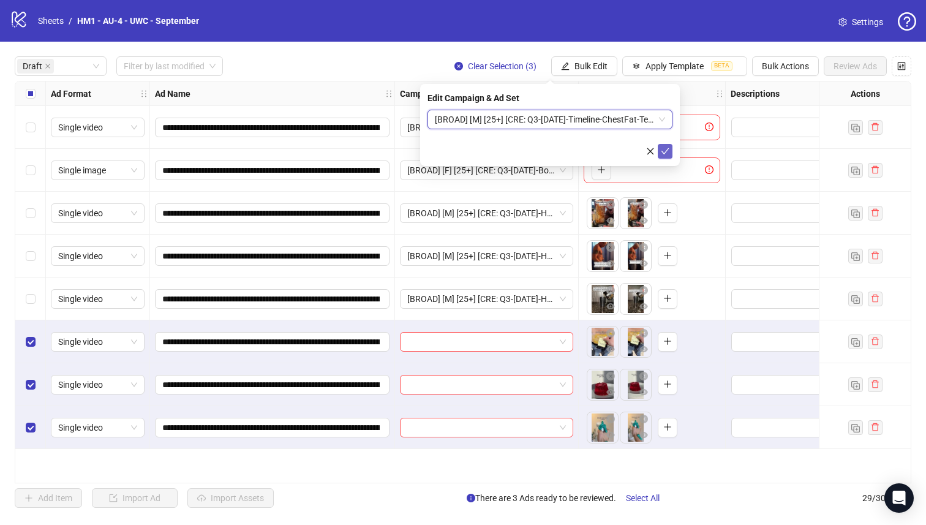
click at [666, 149] on icon "check" at bounding box center [665, 151] width 9 height 9
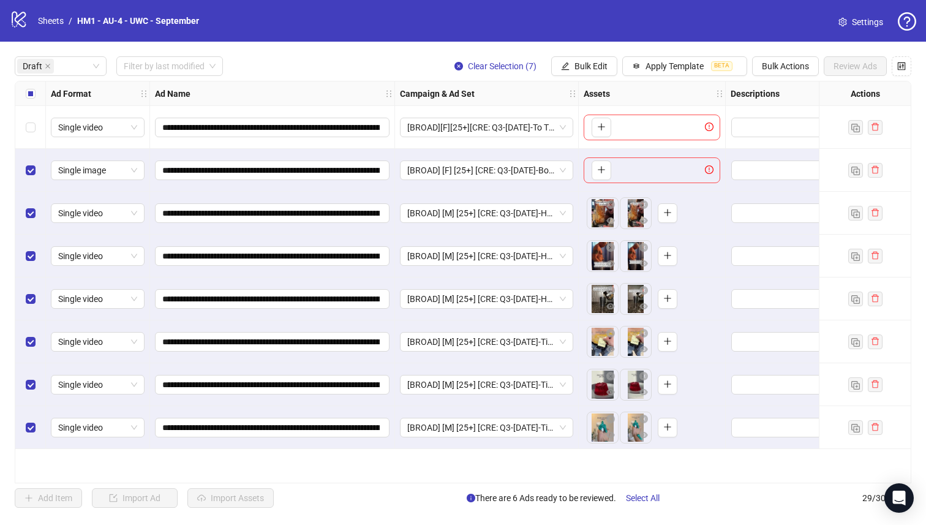
click at [26, 157] on div "Select row 2" at bounding box center [30, 170] width 31 height 43
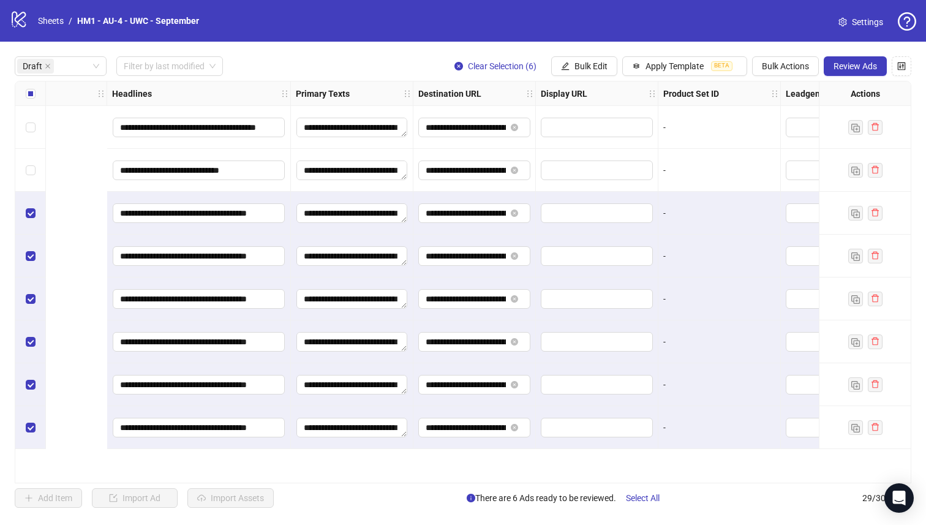
scroll to position [0, 1352]
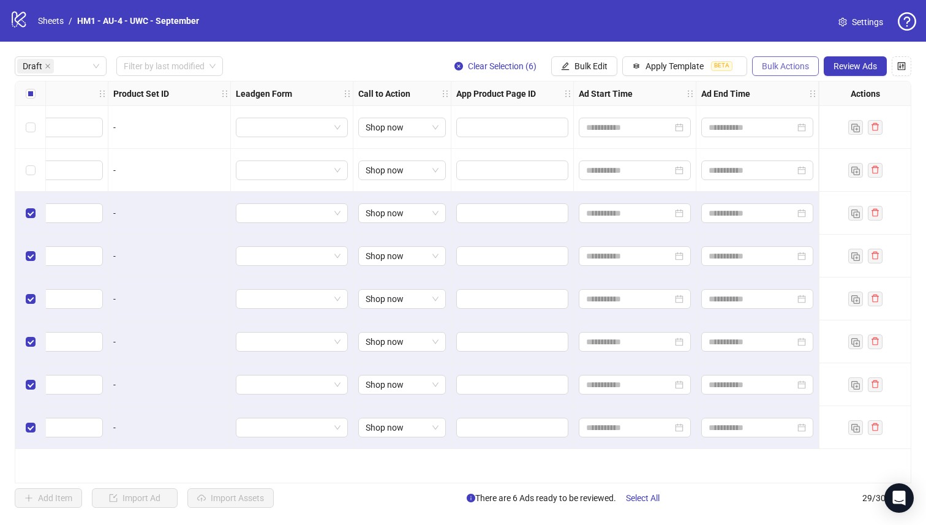
click at [793, 64] on span "Bulk Actions" at bounding box center [785, 66] width 47 height 10
click at [790, 133] on span "Duplicate with assets" at bounding box center [802, 130] width 84 height 13
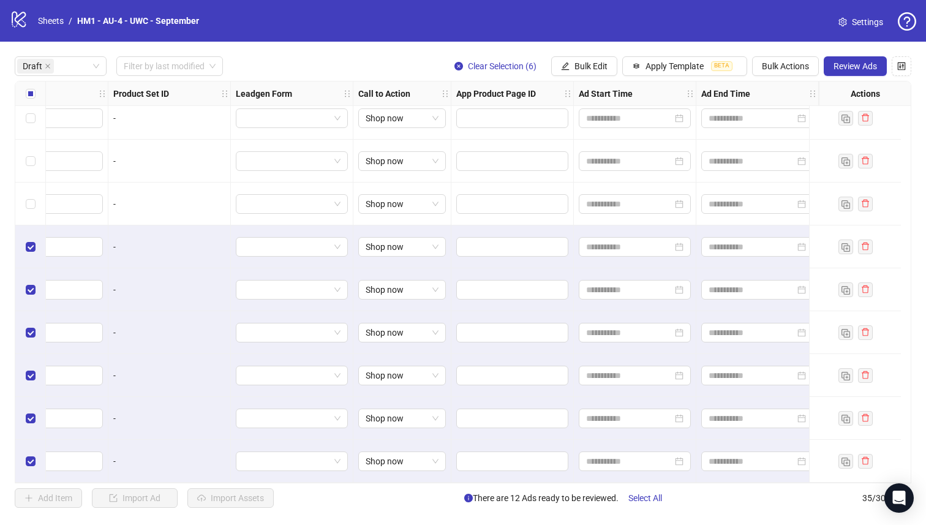
scroll to position [228, 1352]
click at [577, 66] on span "Bulk Edit" at bounding box center [590, 66] width 33 height 10
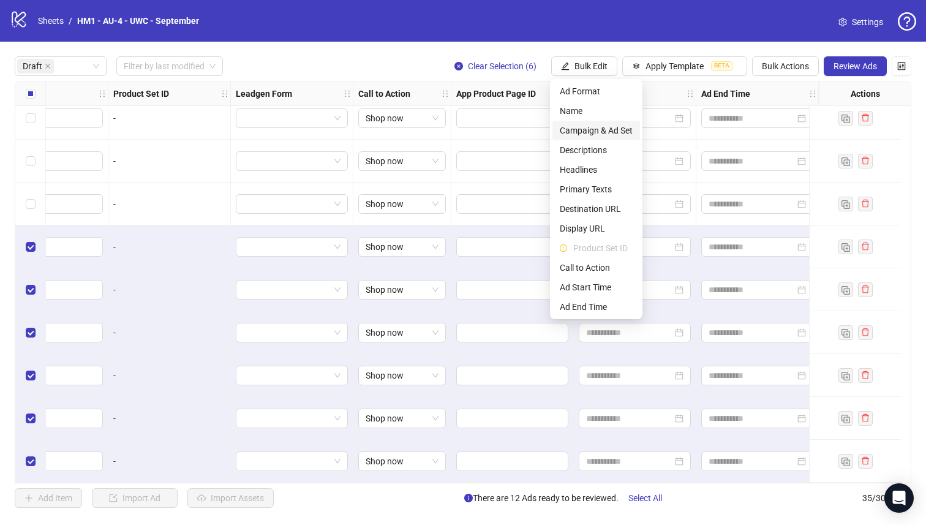
click at [607, 129] on span "Campaign & Ad Set" at bounding box center [596, 130] width 73 height 13
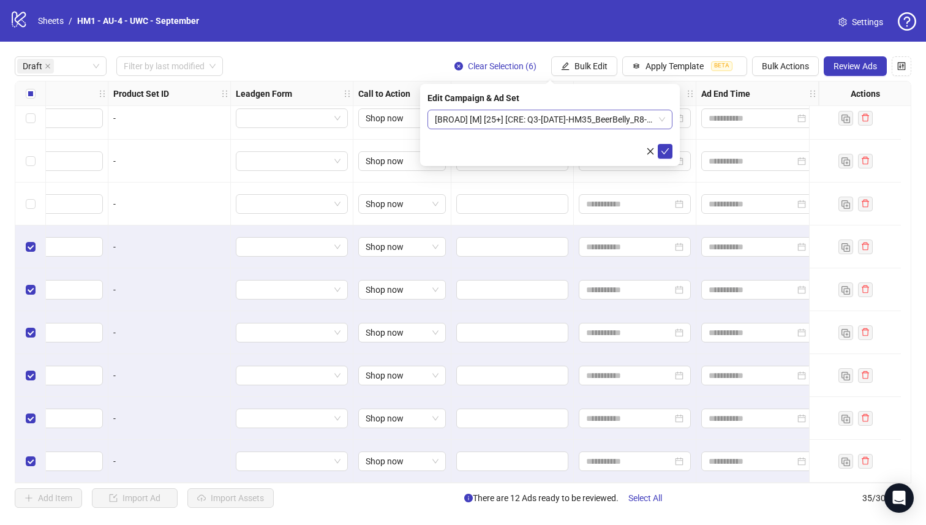
click at [593, 123] on span "[BROAD] [M] [25+] [CRE: Q3-09-SEP-2025-HM35_BeerBelly_R8-PCP] [20 Sept 2025]" at bounding box center [550, 119] width 230 height 18
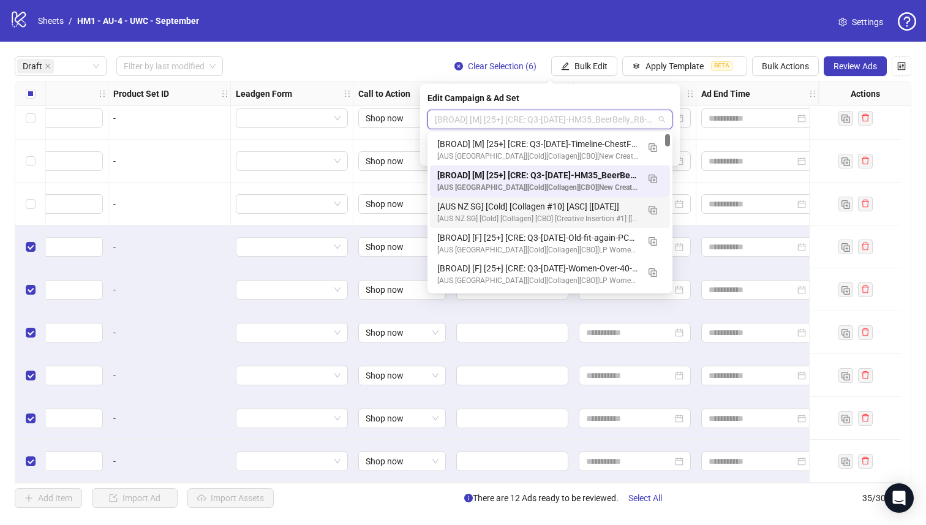
click at [594, 206] on div "[AUS NZ SG] [Cold] [Collagen #10] [ASC] [20 Sept 2025]" at bounding box center [537, 206] width 201 height 13
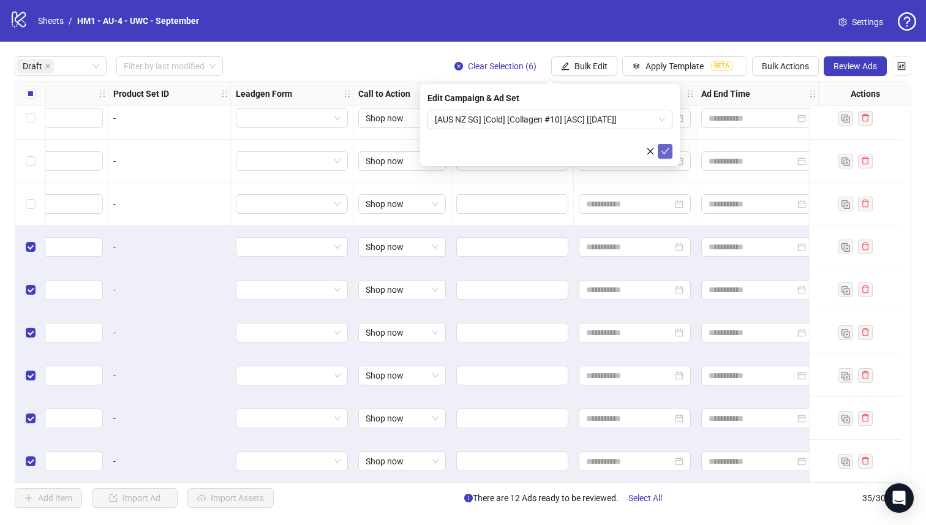
click at [662, 151] on icon "check" at bounding box center [665, 151] width 8 height 6
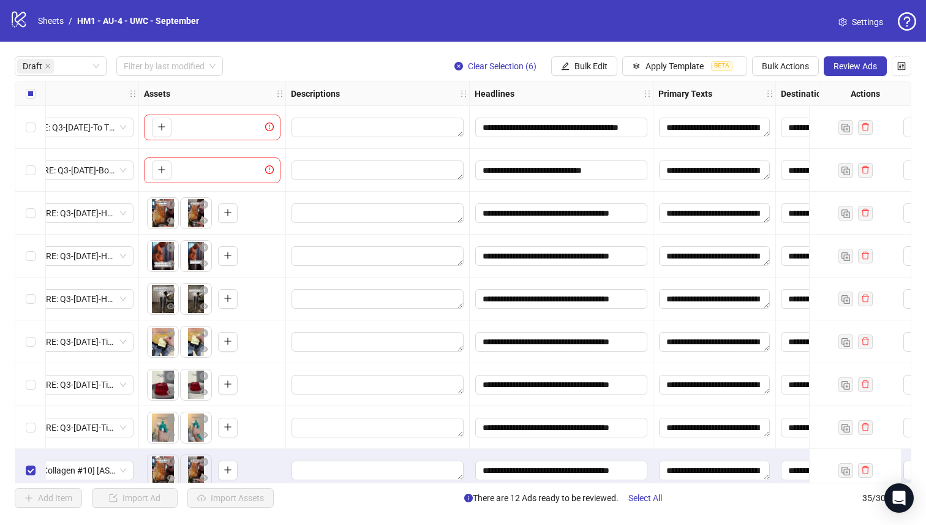
scroll to position [0, 0]
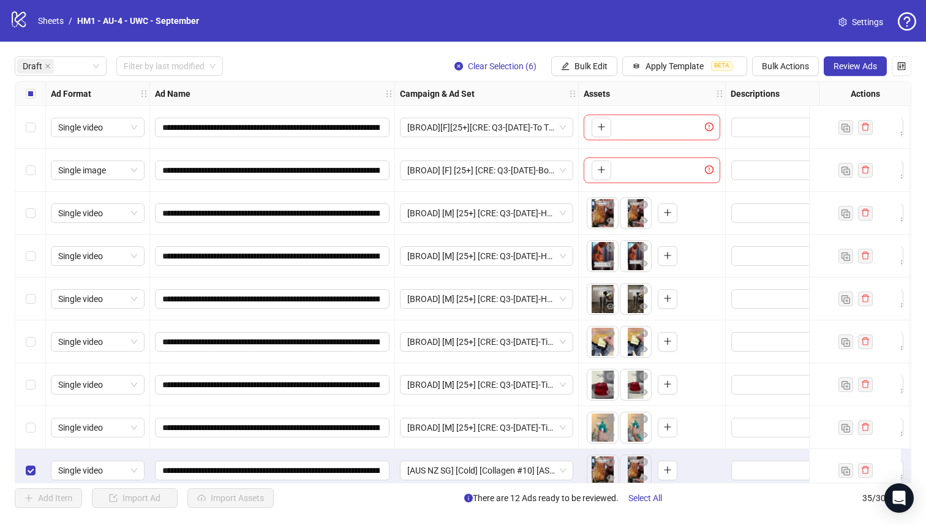
click at [28, 84] on div "Select all rows" at bounding box center [30, 93] width 31 height 24
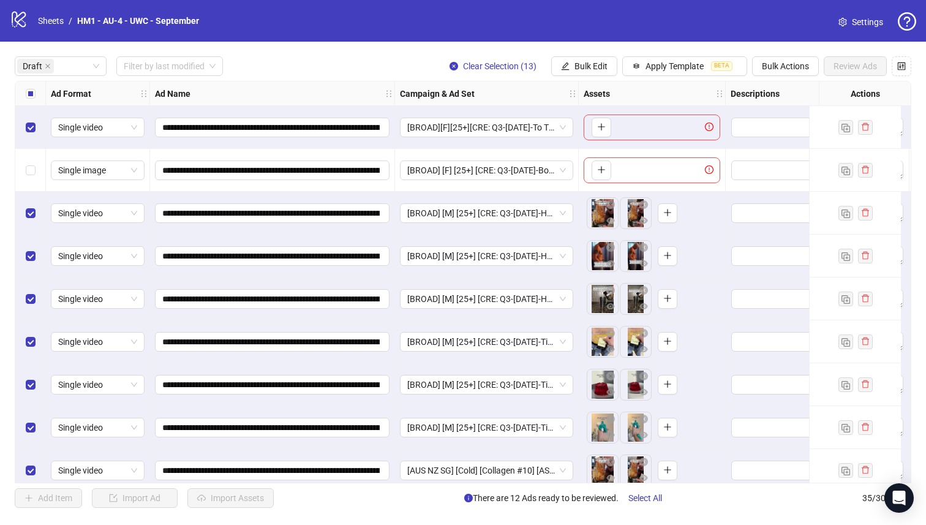
click at [26, 134] on div "Select row 1" at bounding box center [30, 127] width 31 height 43
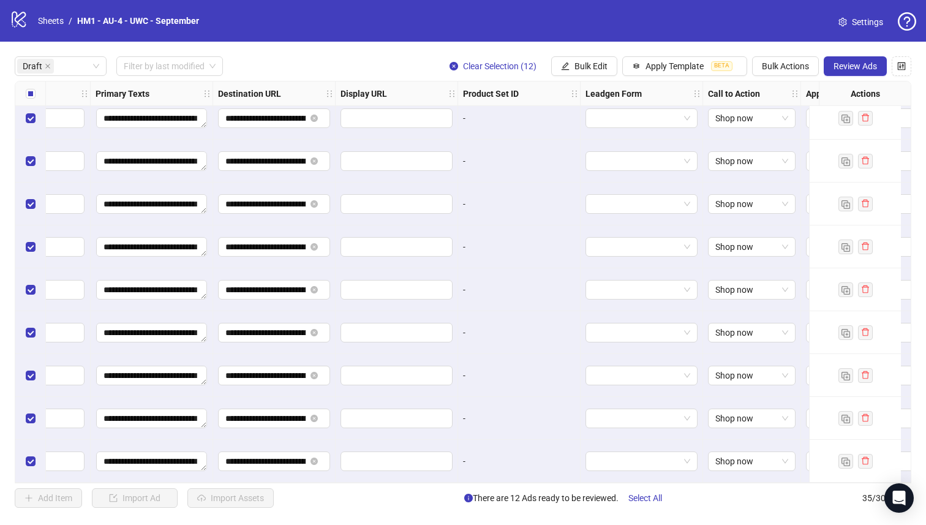
scroll to position [228, 1089]
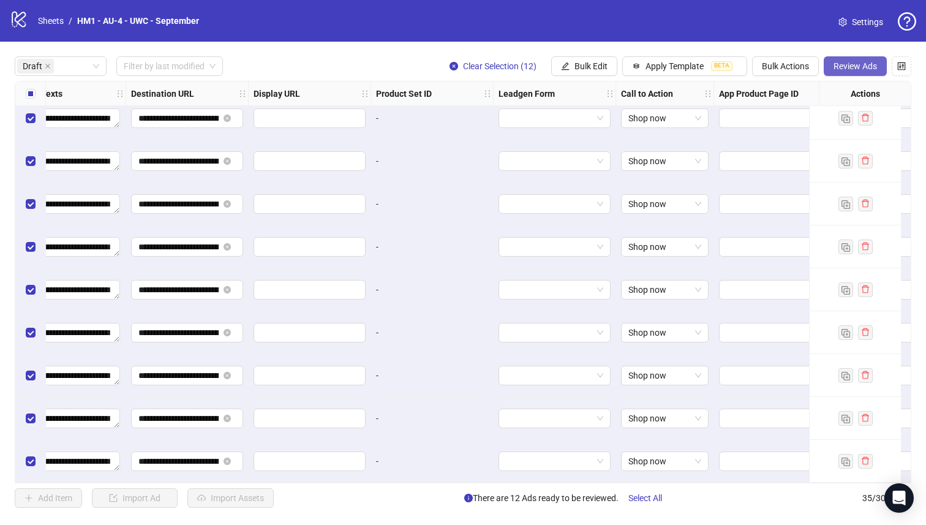
click at [864, 66] on span "Review Ads" at bounding box center [854, 66] width 43 height 10
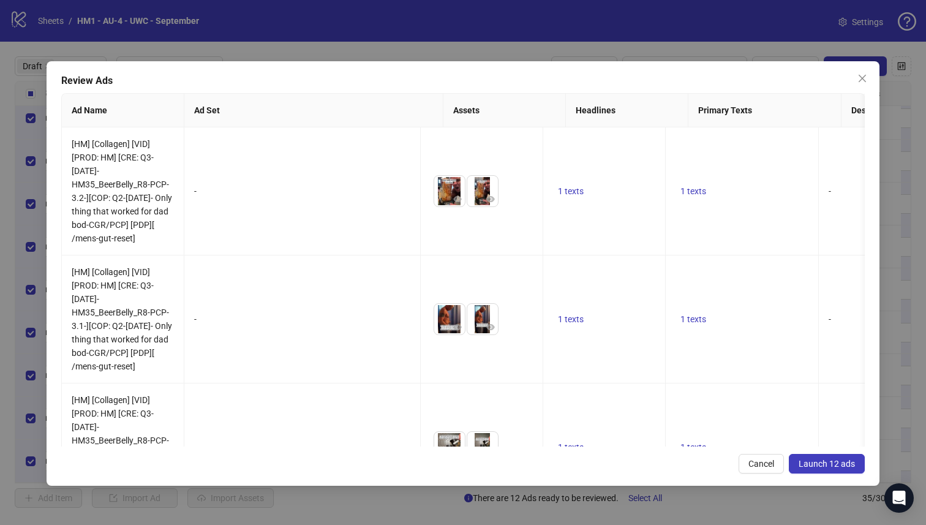
click at [810, 462] on span "Launch 12 ads" at bounding box center [826, 464] width 56 height 10
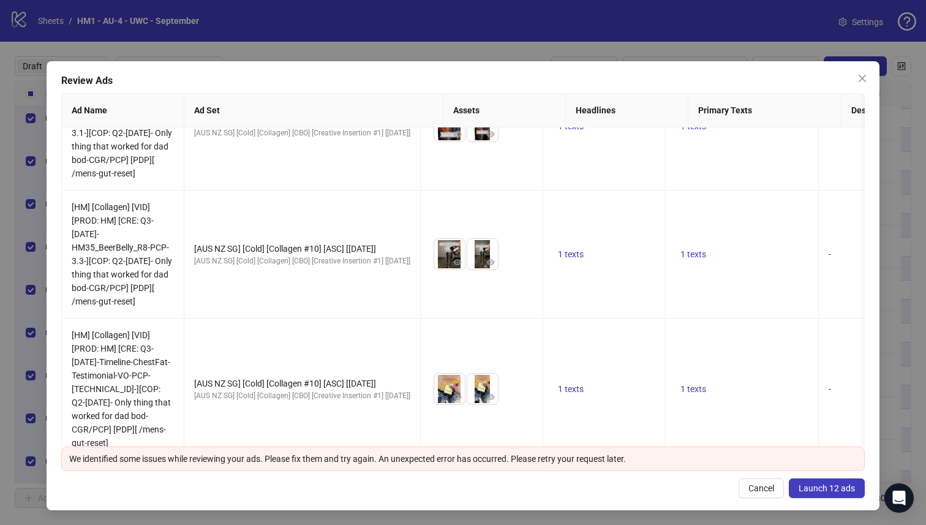
scroll to position [1175, 0]
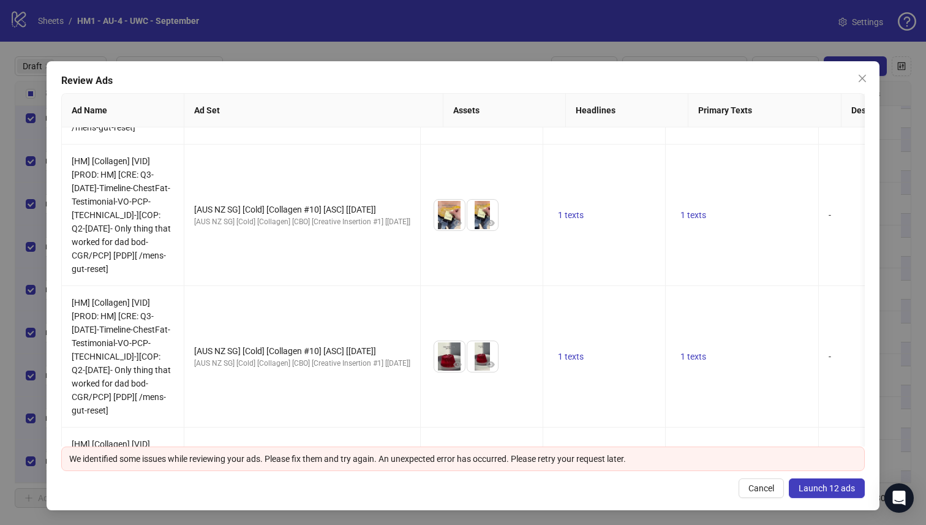
click at [829, 492] on span "Launch 12 ads" at bounding box center [826, 488] width 56 height 10
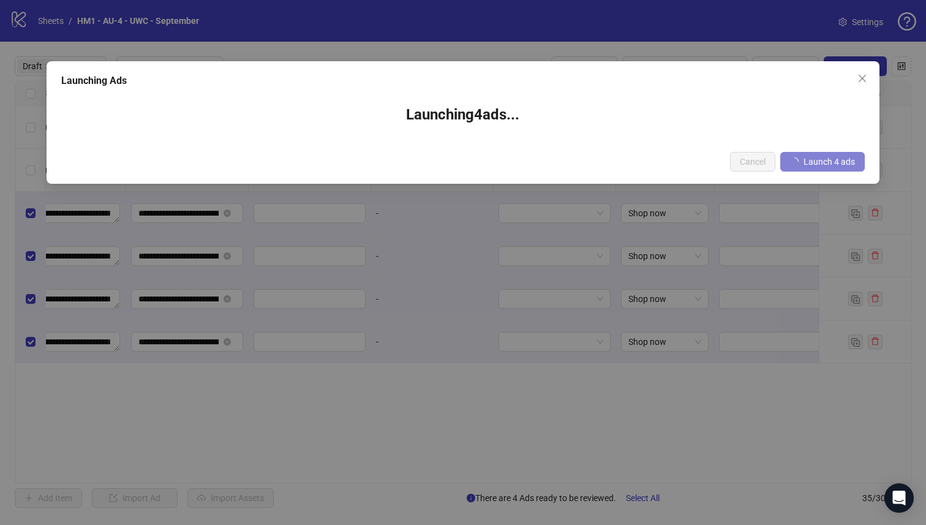
scroll to position [0, 1089]
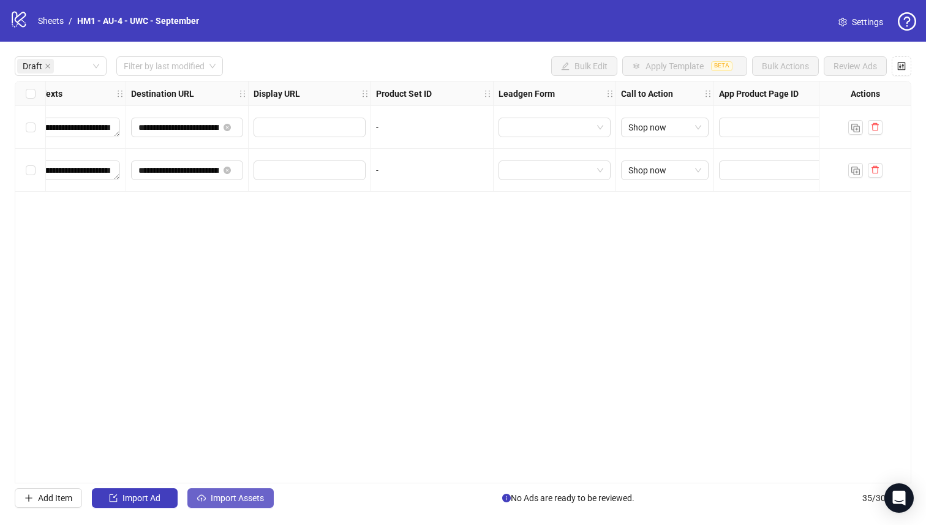
click at [239, 498] on span "Import Assets" at bounding box center [237, 498] width 53 height 10
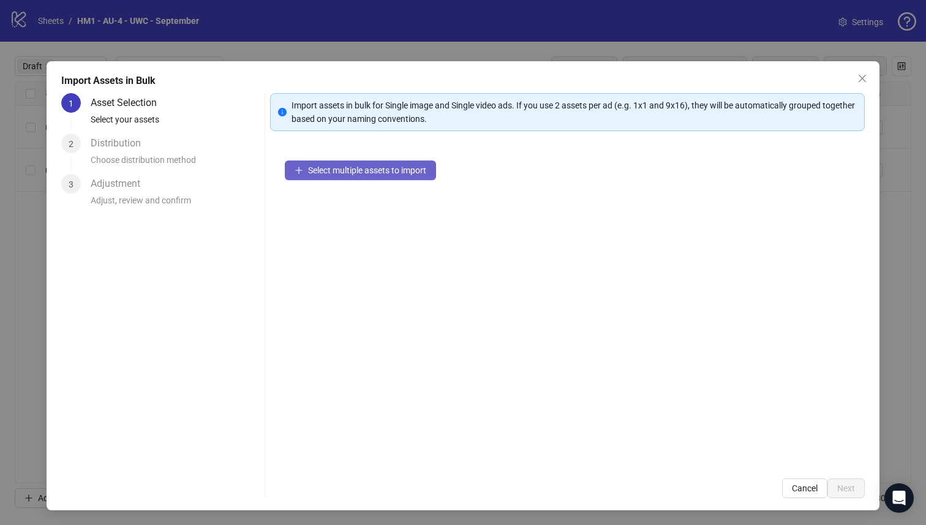
click at [337, 163] on button "Select multiple assets to import" at bounding box center [360, 170] width 151 height 20
